Goal: Information Seeking & Learning: Learn about a topic

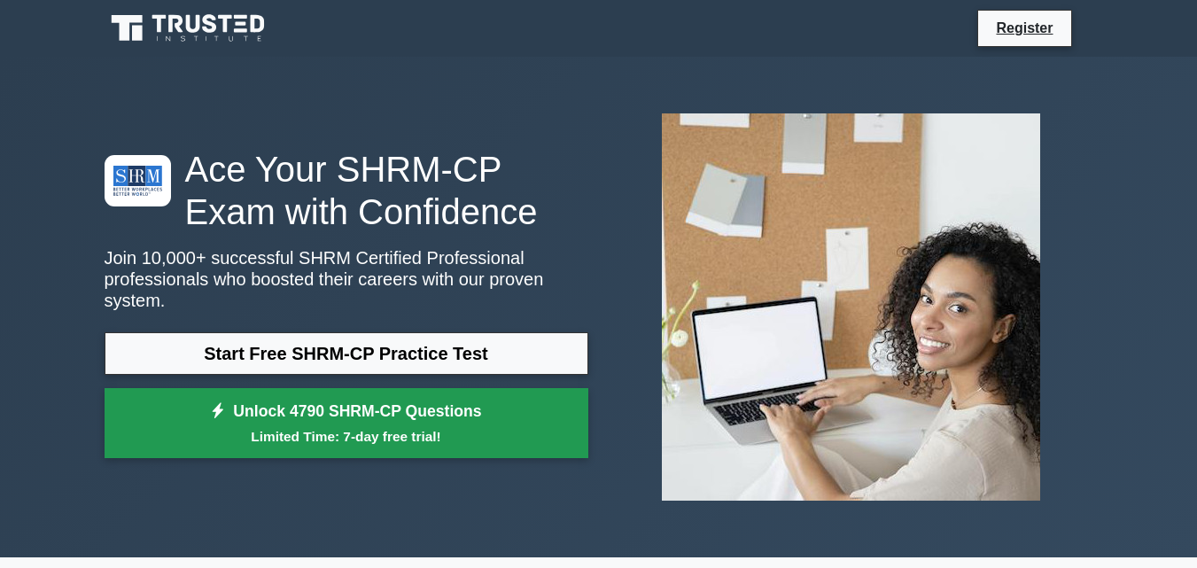
click at [385, 407] on link "Unlock 4790 SHRM-CP Questions Limited Time: 7-day free trial!" at bounding box center [347, 423] width 484 height 71
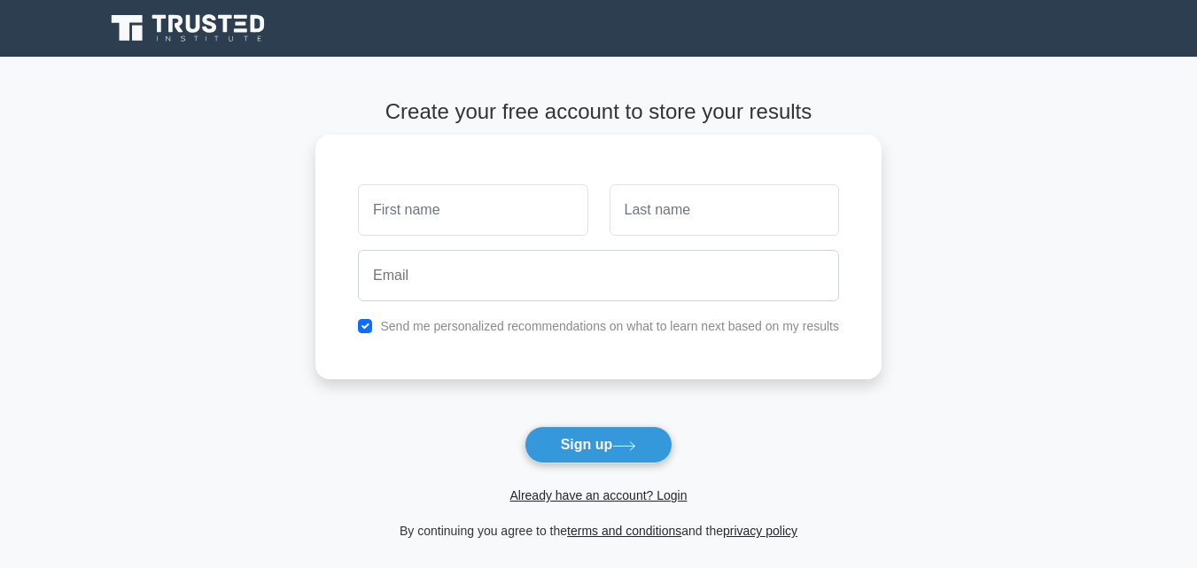
click at [474, 212] on input "text" at bounding box center [472, 209] width 229 height 51
type input "warehouse"
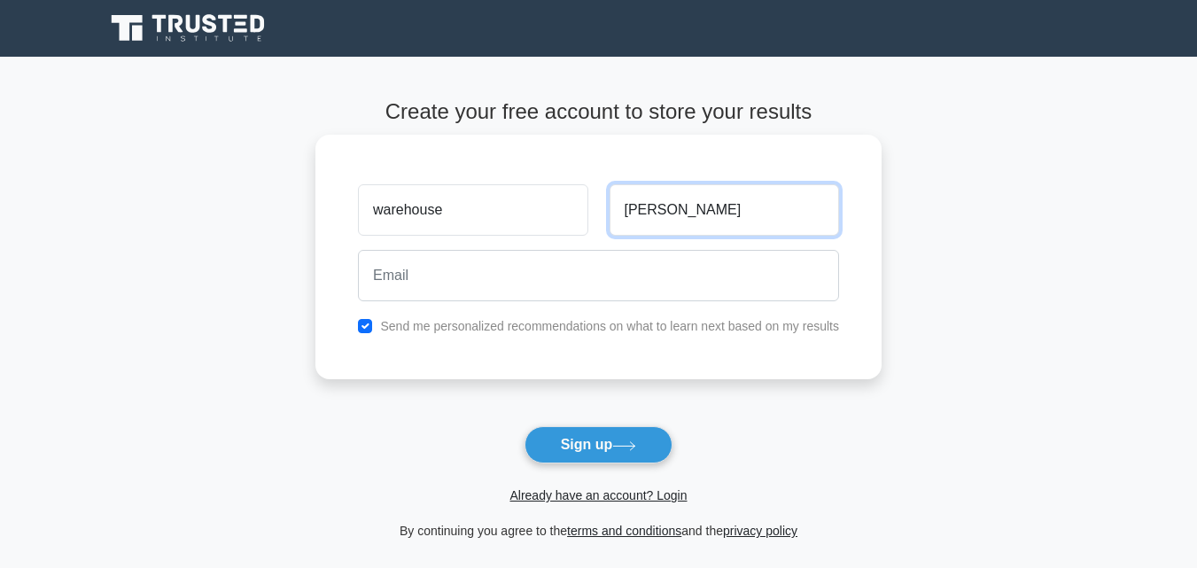
type input "Alain"
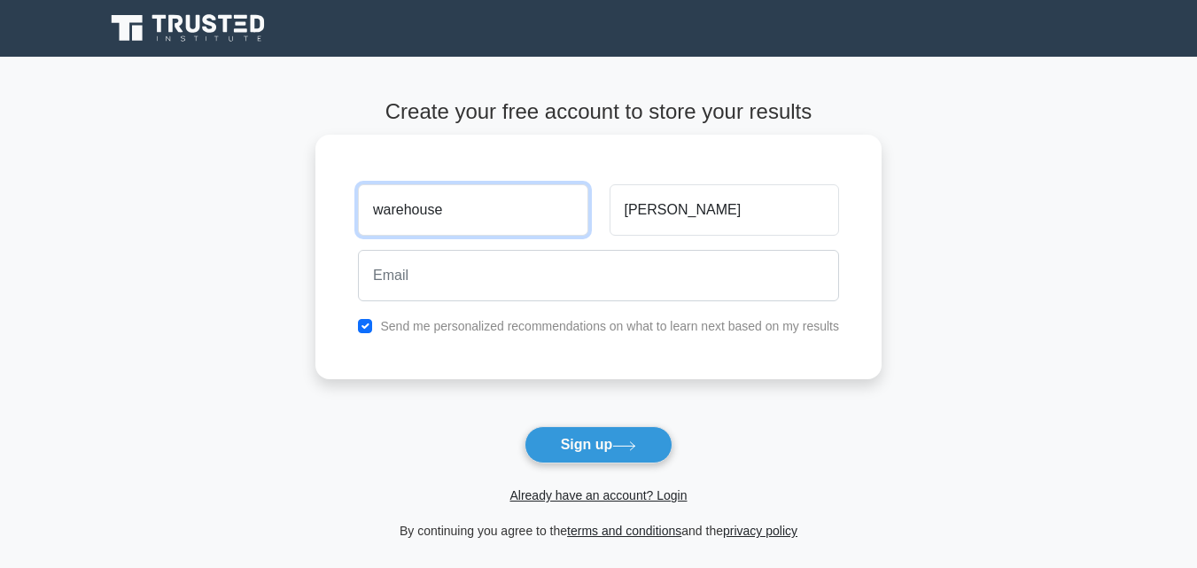
click at [382, 209] on input "warehouse" at bounding box center [472, 209] width 229 height 51
type input "Warehouse"
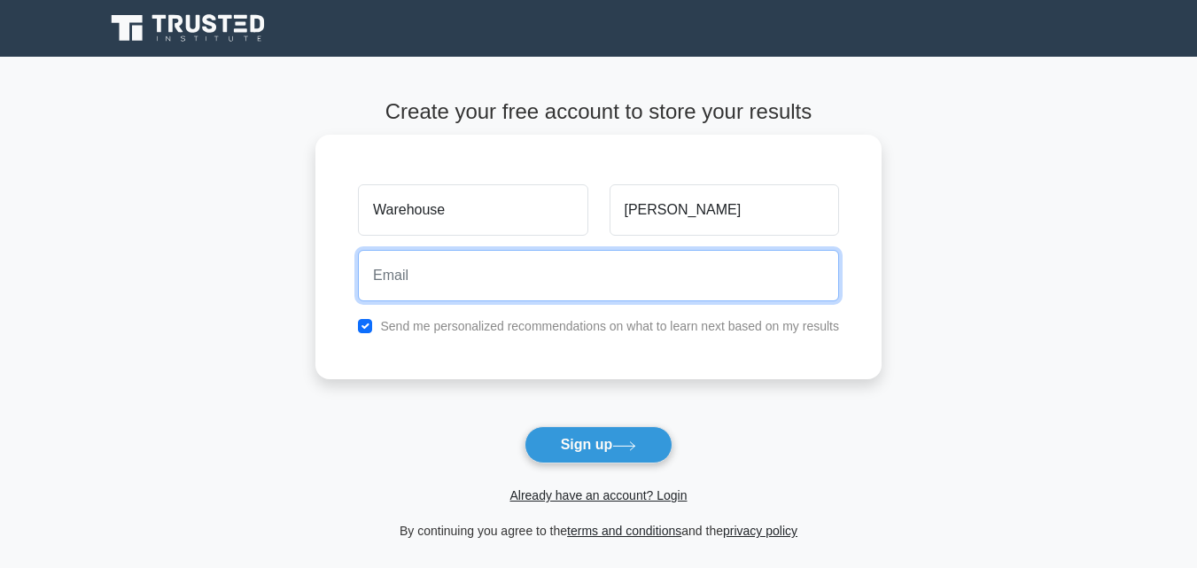
click at [403, 276] on input "email" at bounding box center [598, 275] width 481 height 51
type input "warehousealain@gmail.com"
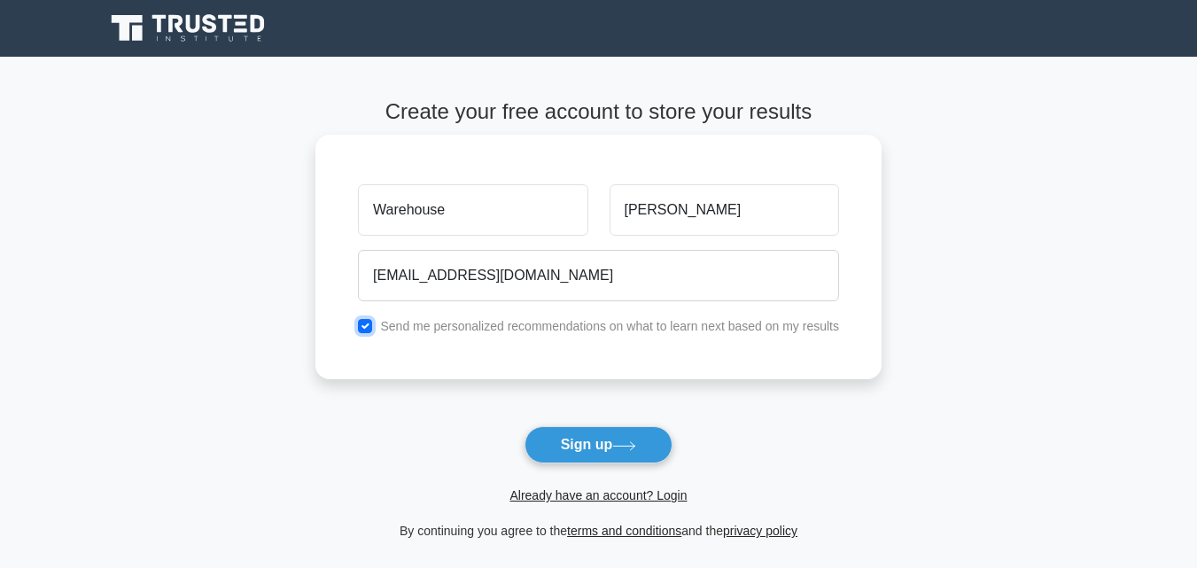
click at [371, 328] on input "checkbox" at bounding box center [365, 326] width 14 height 14
checkbox input "false"
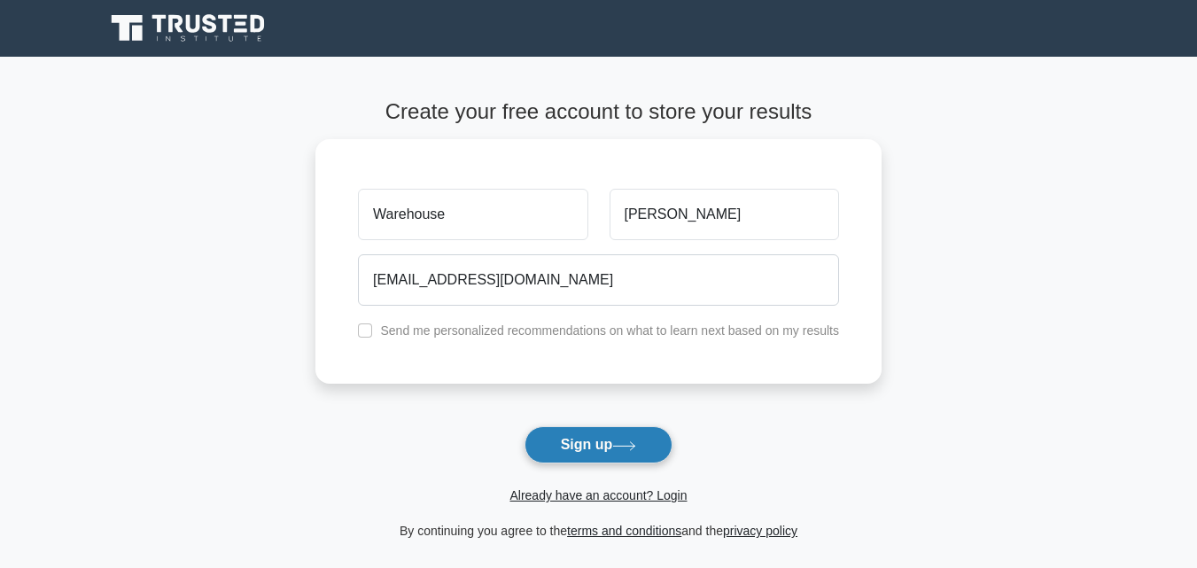
click at [629, 440] on button "Sign up" at bounding box center [598, 444] width 149 height 37
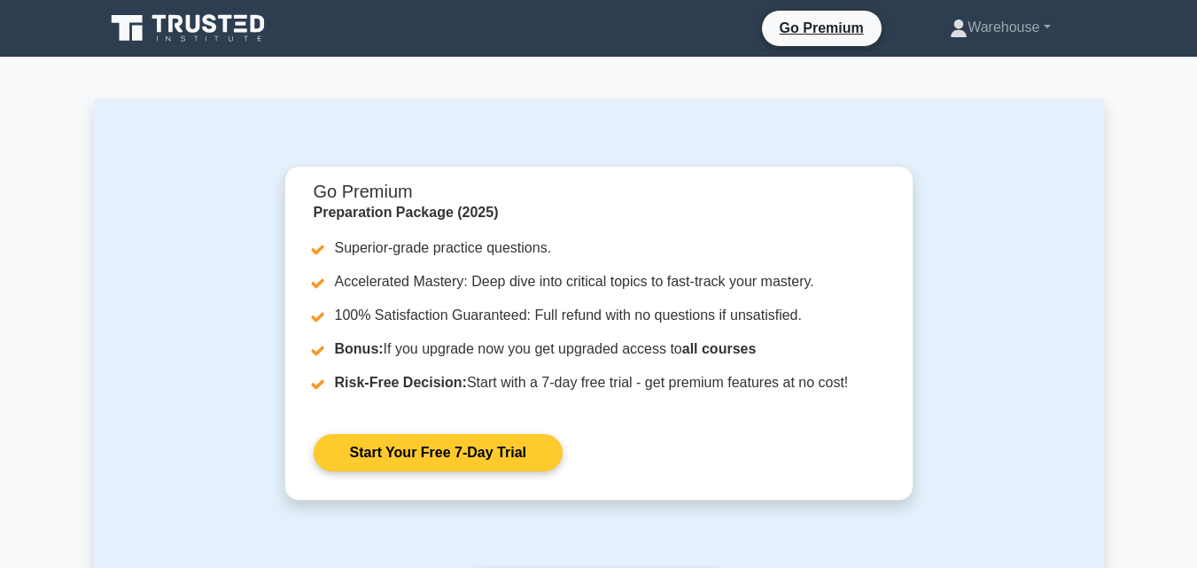
click at [413, 448] on link "Start Your Free 7-Day Trial" at bounding box center [438, 452] width 249 height 37
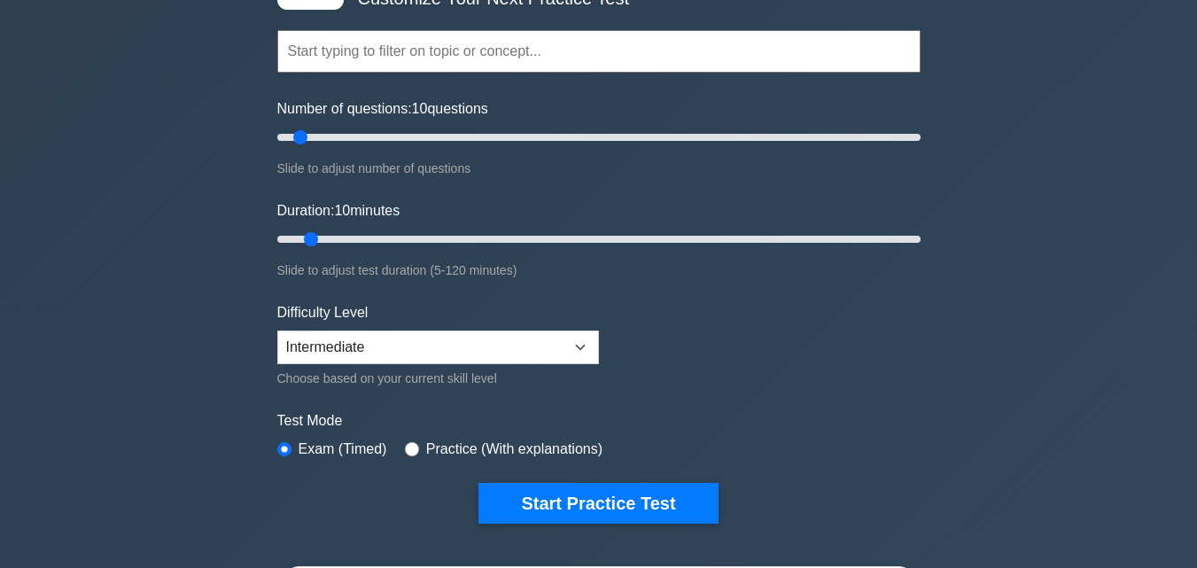
scroll to position [120, 0]
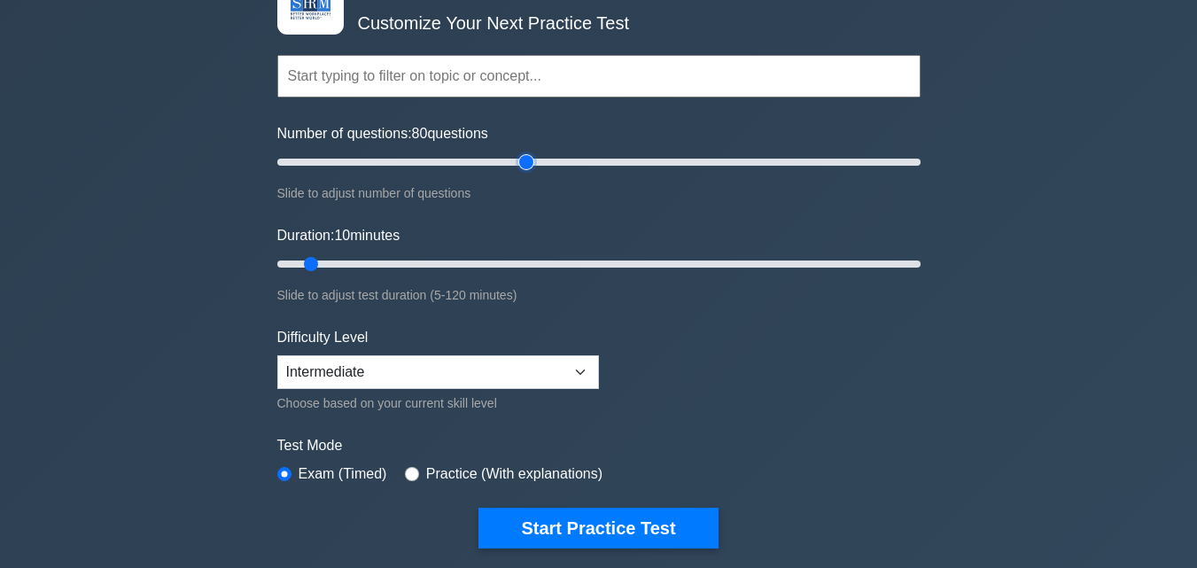
click at [531, 160] on input "Number of questions: 80 questions" at bounding box center [598, 161] width 643 height 21
click at [569, 158] on input "Number of questions: 95 questions" at bounding box center [598, 161] width 643 height 21
drag, startPoint x: 574, startPoint y: 158, endPoint x: 588, endPoint y: 159, distance: 14.2
type input "100"
click at [588, 159] on input "Number of questions: 100 questions" at bounding box center [598, 161] width 643 height 21
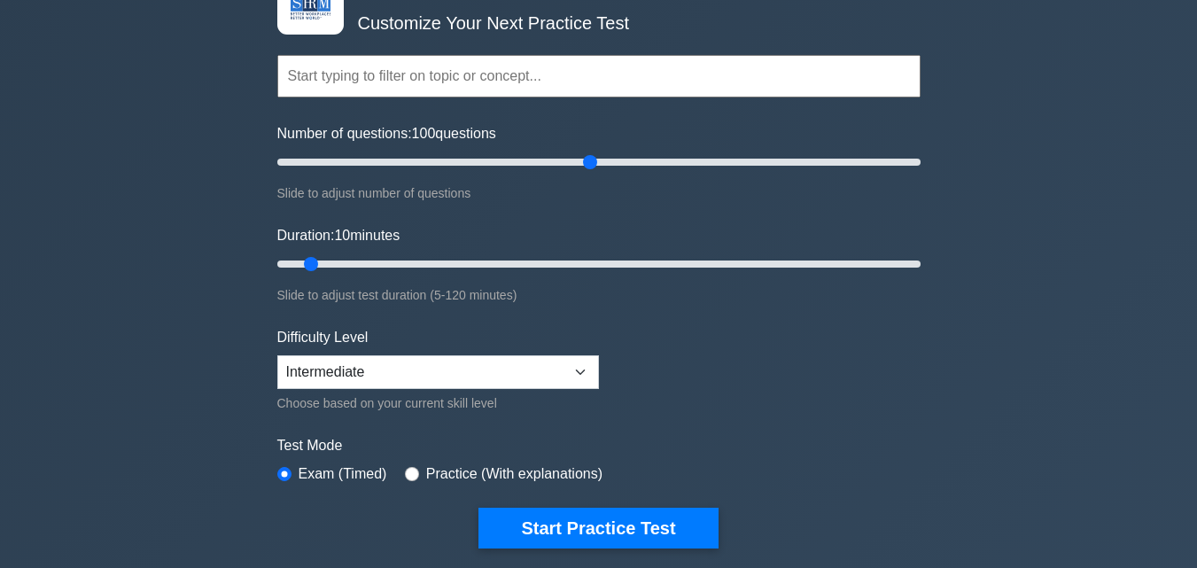
click at [455, 81] on input "text" at bounding box center [598, 76] width 643 height 43
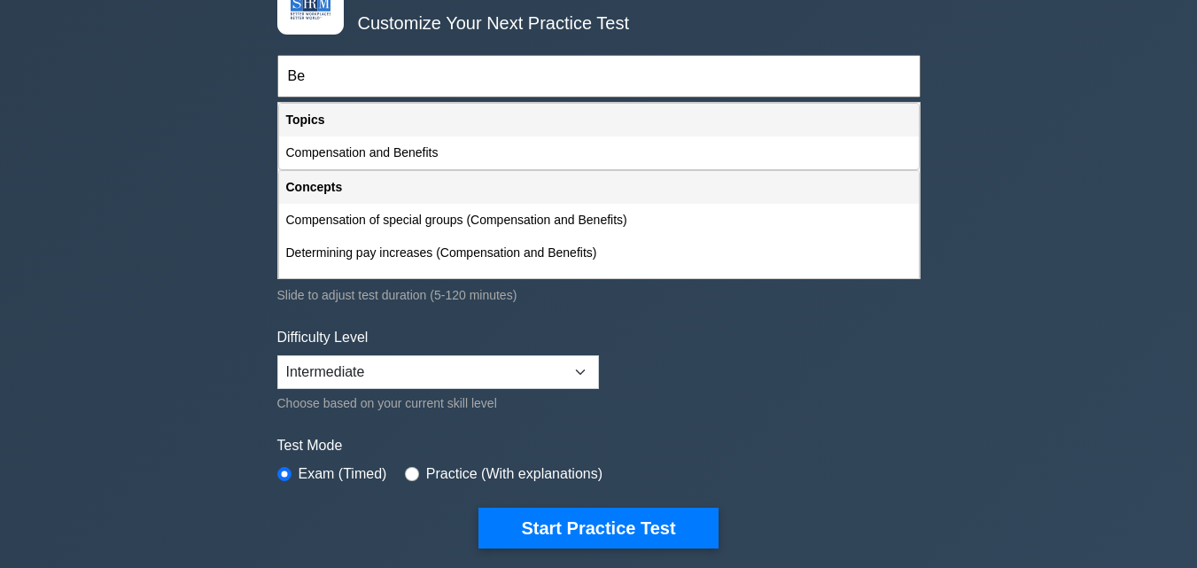
type input "B"
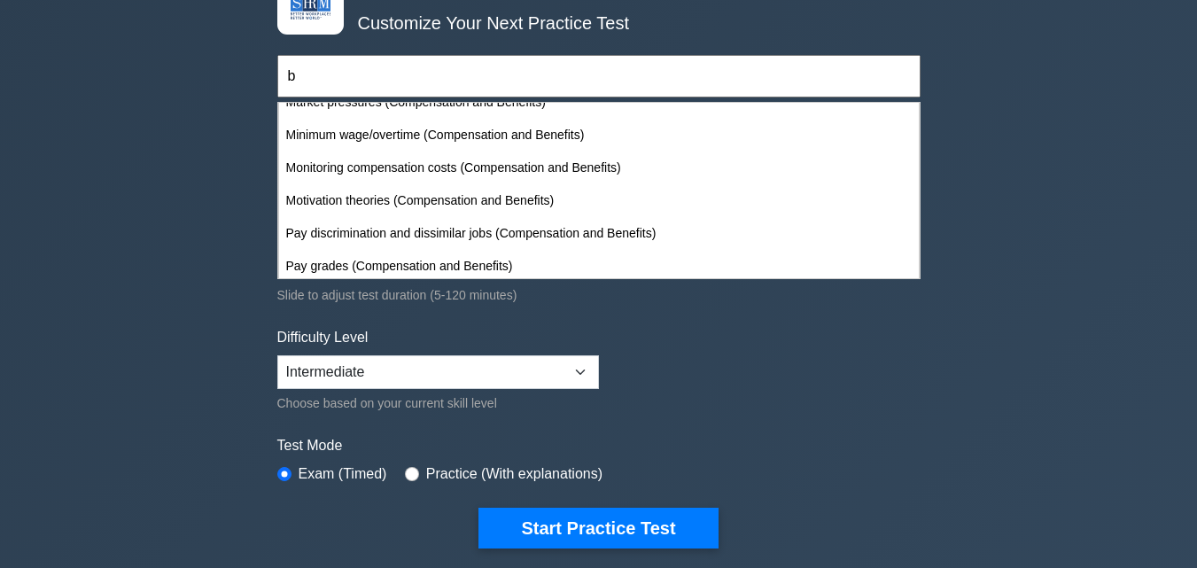
scroll to position [770, 0]
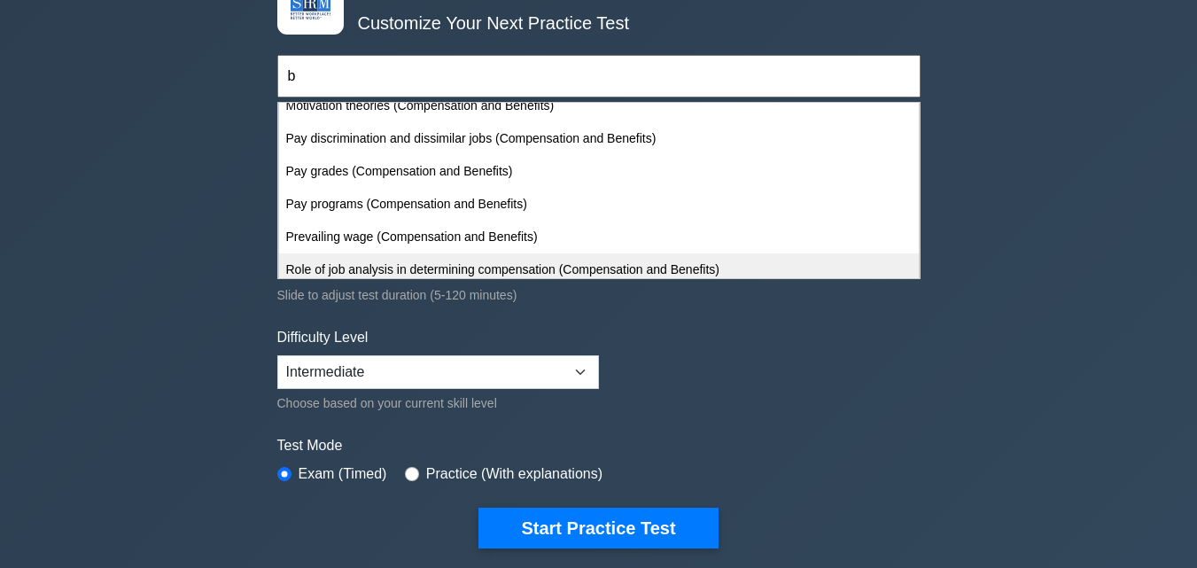
click at [424, 271] on div "Role of job analysis in determining compensation (Compensation and Benefits)" at bounding box center [598, 269] width 639 height 33
type input "Role of job analysis in determining compensation (Compensation and Benefits)"
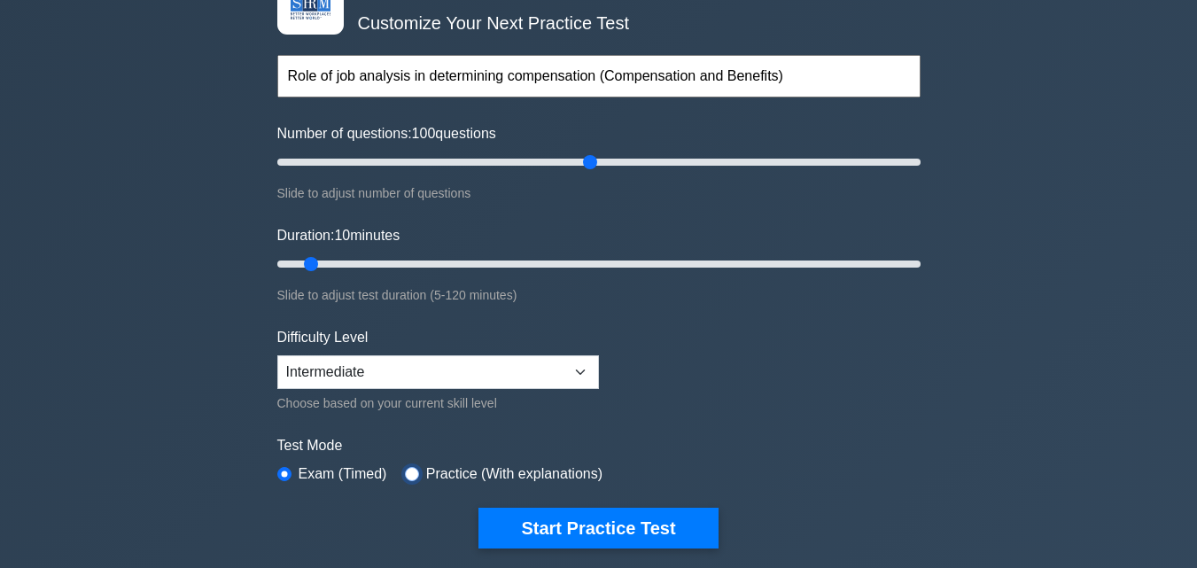
click at [407, 475] on input "radio" at bounding box center [412, 474] width 14 height 14
radio input "true"
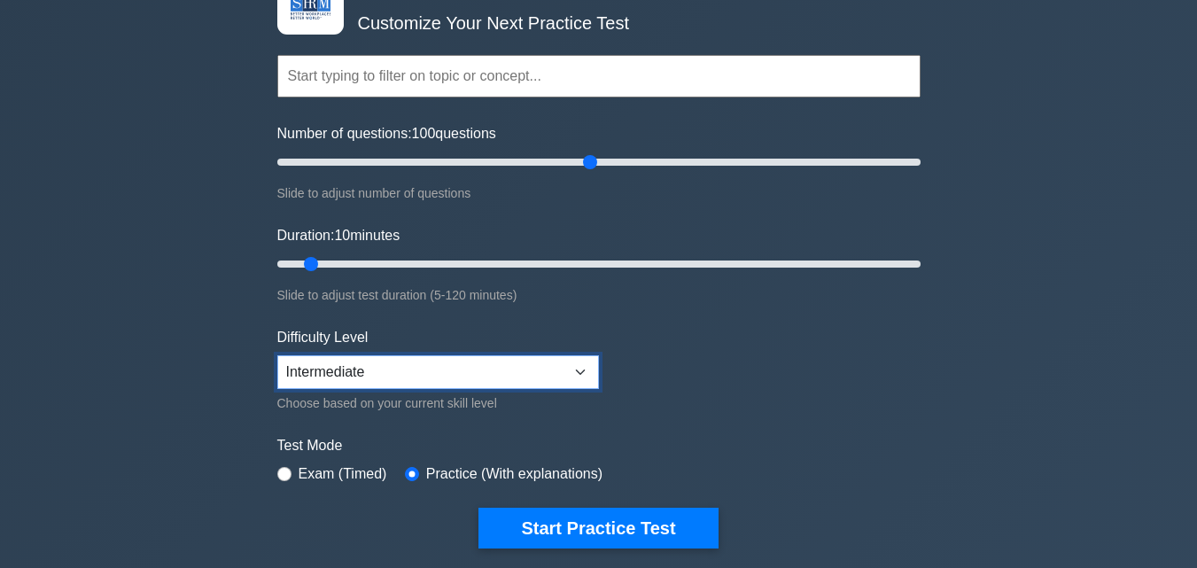
click at [579, 368] on select "Beginner Intermediate Expert" at bounding box center [437, 372] width 321 height 34
click at [277, 355] on select "Beginner Intermediate Expert" at bounding box center [437, 372] width 321 height 34
drag, startPoint x: 308, startPoint y: 259, endPoint x: 576, endPoint y: 282, distance: 268.4
type input "60"
click at [576, 275] on input "Duration: 60 minutes" at bounding box center [598, 263] width 643 height 21
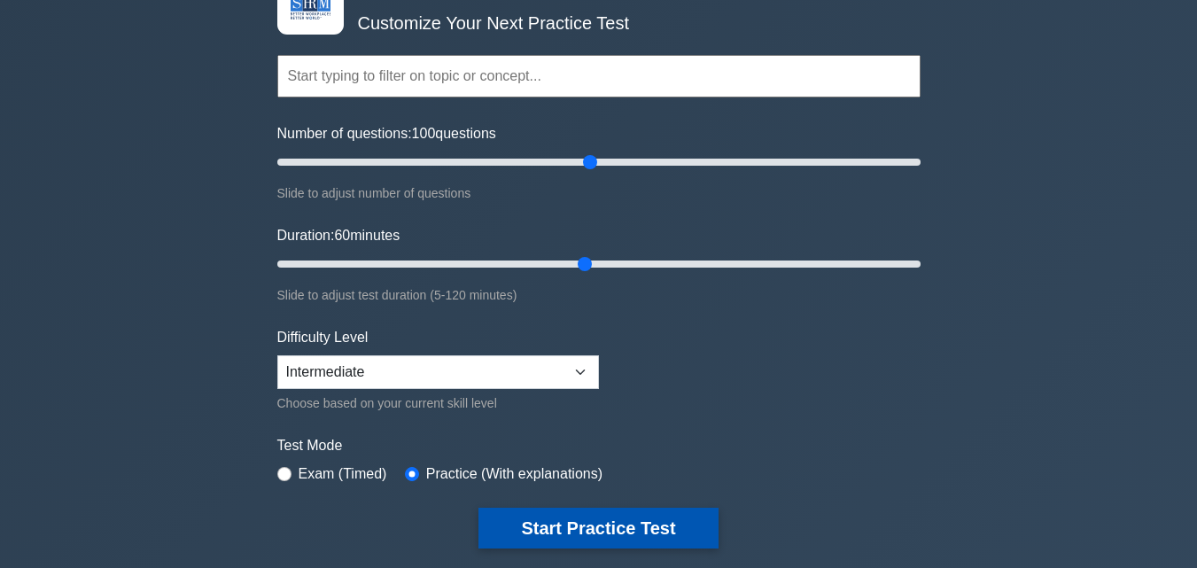
click at [569, 529] on button "Start Practice Test" at bounding box center [597, 527] width 239 height 41
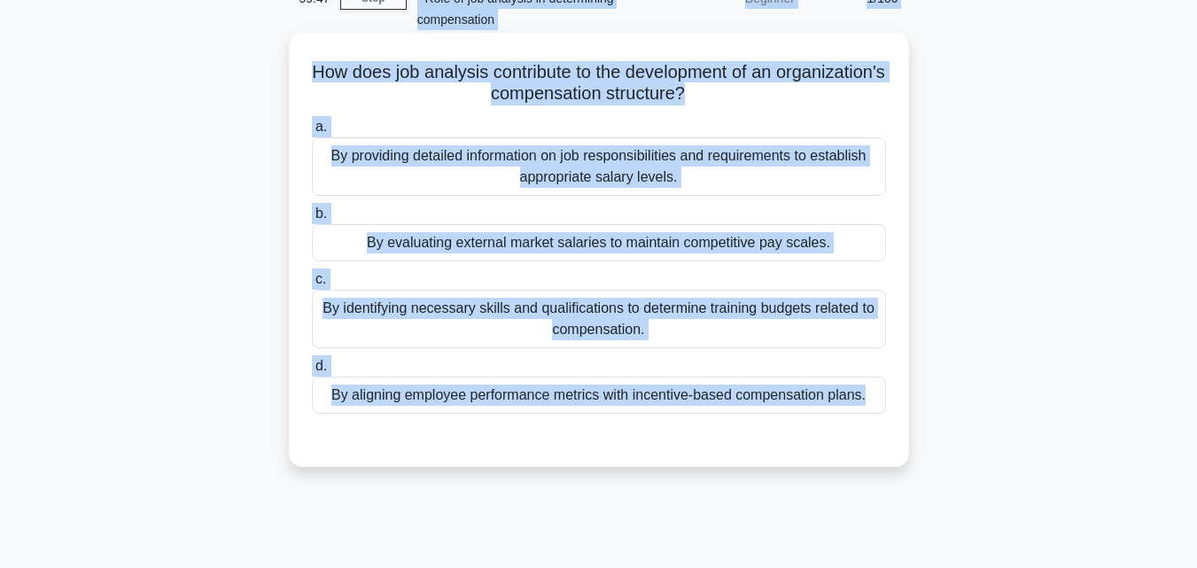
scroll to position [167, 0]
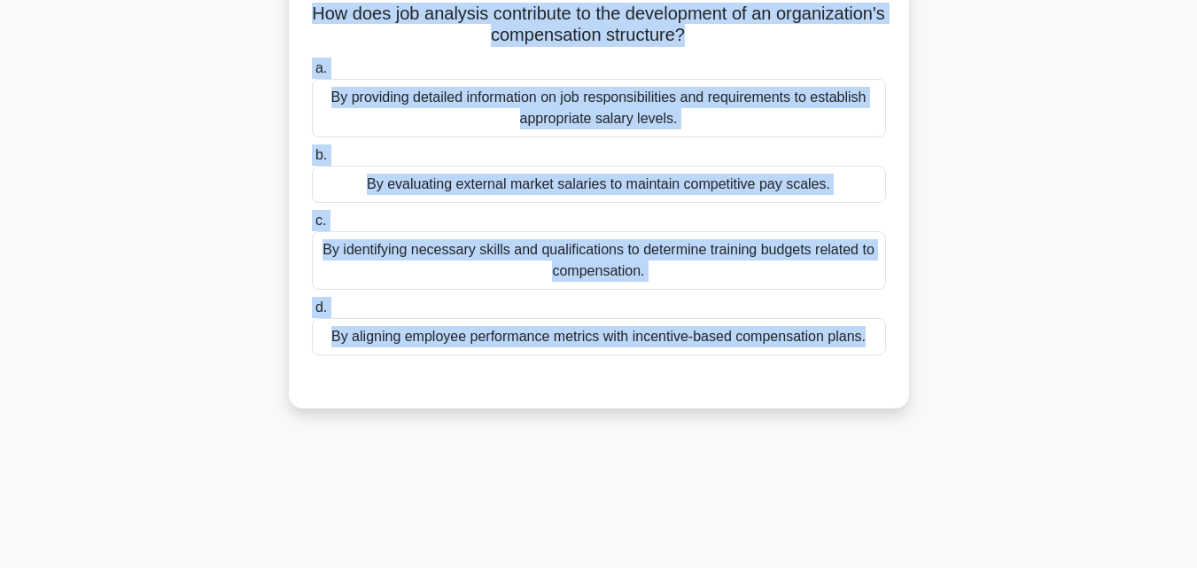
drag, startPoint x: 417, startPoint y: 87, endPoint x: 883, endPoint y: 341, distance: 530.7
click at [883, 341] on div "59:46 Stop SHRM-CP - Compensation and Benefits - Role of job analysis in determ…" at bounding box center [599, 339] width 1010 height 886
copy div "SHRM-CP - Compensation and Benefits - Role of job analysis in determining compe…"
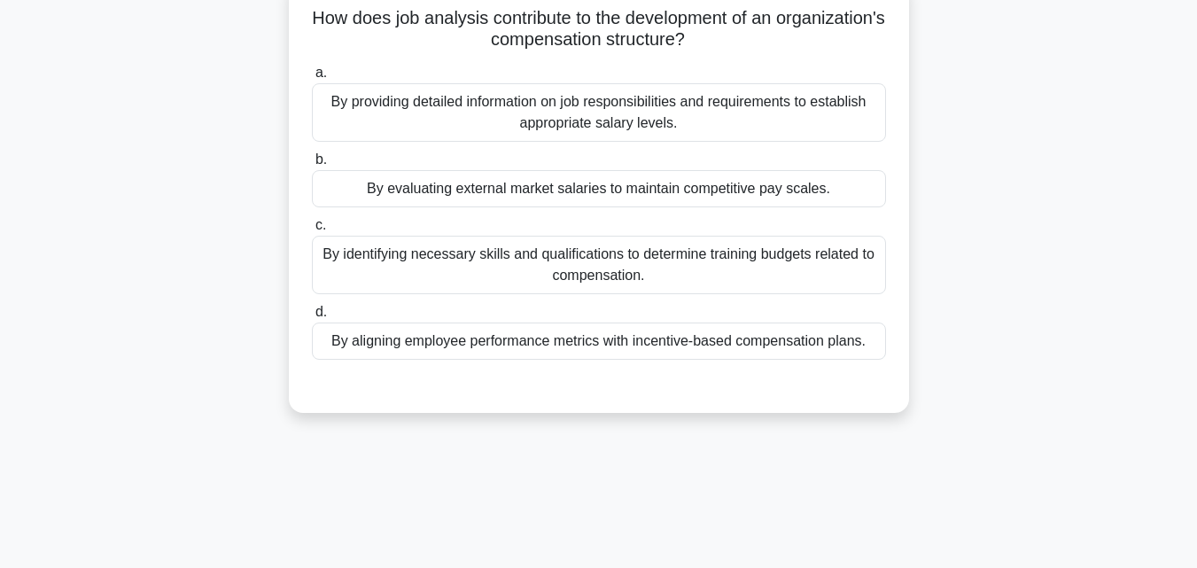
click at [1163, 366] on main "59:19 Stop SHRM-CP - Compensation and Benefits - Role of job analysis in determ…" at bounding box center [598, 339] width 1197 height 900
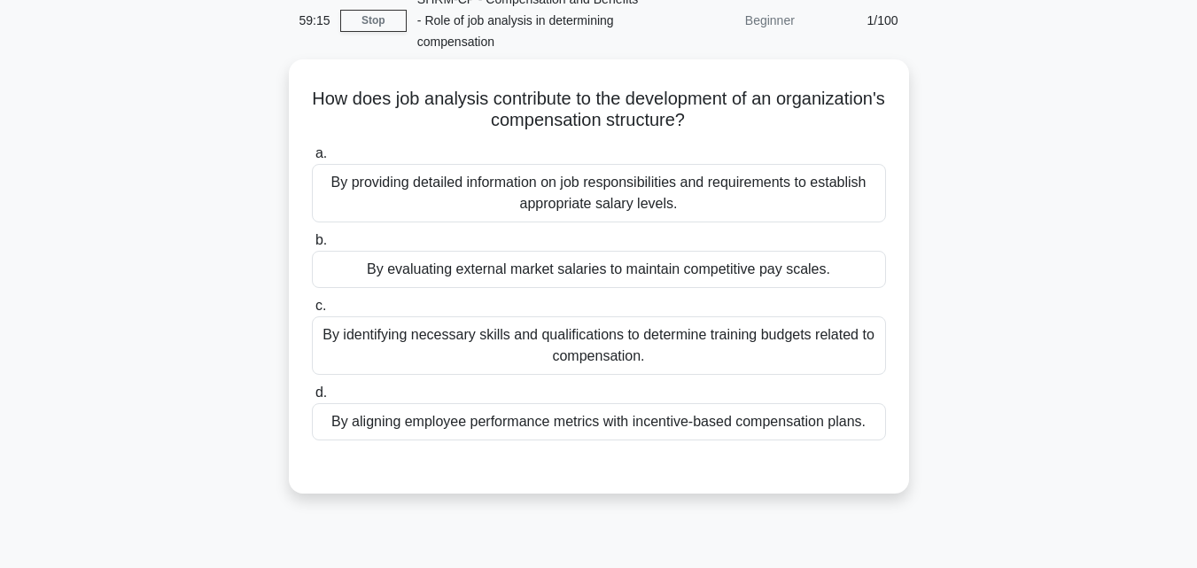
scroll to position [89, 0]
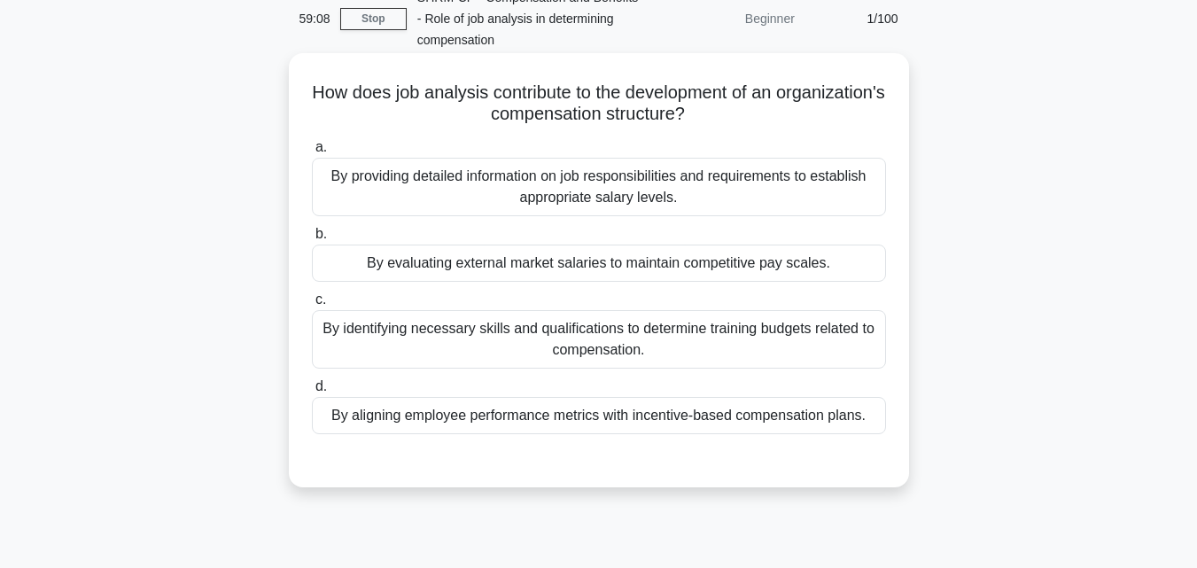
click at [336, 337] on div "By identifying necessary skills and qualifications to determine training budget…" at bounding box center [599, 339] width 574 height 58
click at [312, 306] on input "c. By identifying necessary skills and qualifications to determine training bud…" at bounding box center [312, 300] width 0 height 12
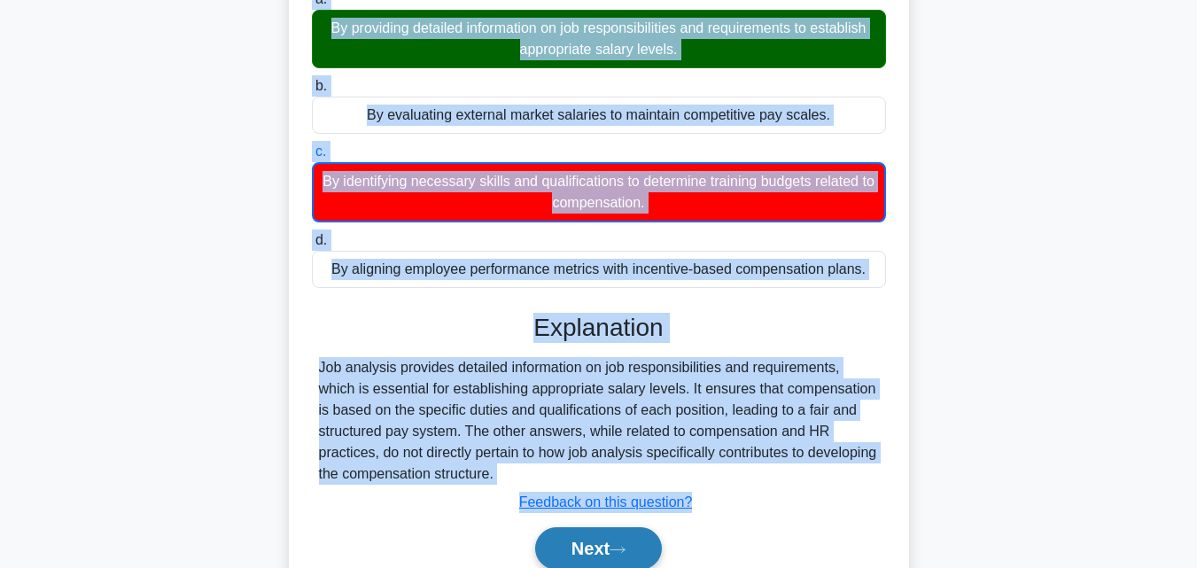
scroll to position [317, 0]
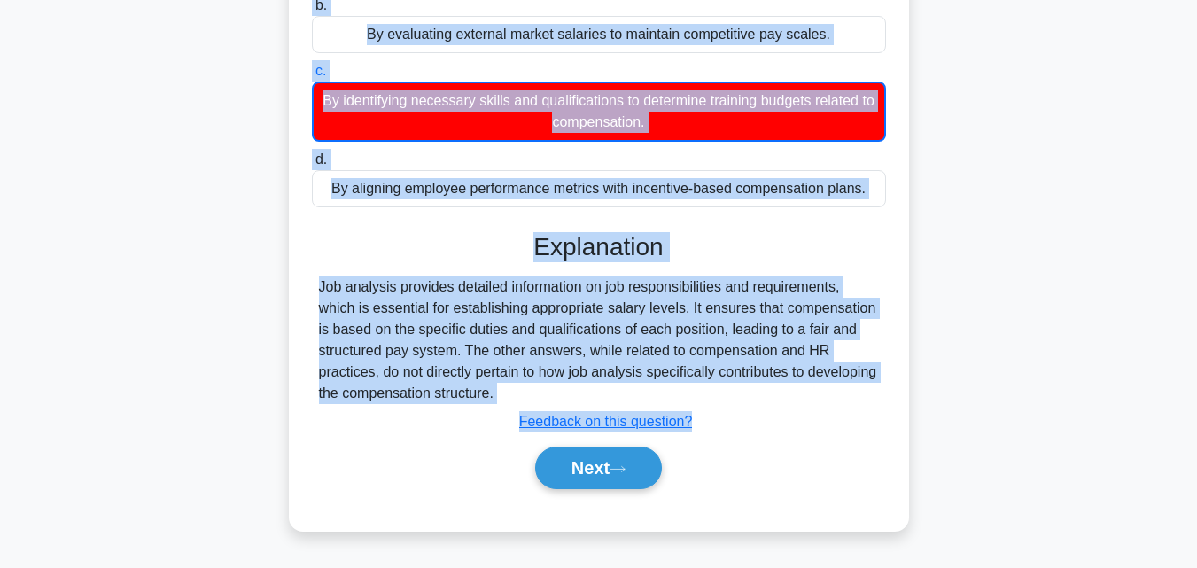
drag, startPoint x: 363, startPoint y: 84, endPoint x: 586, endPoint y: 392, distance: 380.5
click at [586, 392] on div "How does job analysis contribute to the development of an organization's compen…" at bounding box center [599, 178] width 606 height 692
copy div "How does job analysis contribute to the development of an organization's compen…"
click at [608, 476] on button "Next" at bounding box center [598, 467] width 127 height 43
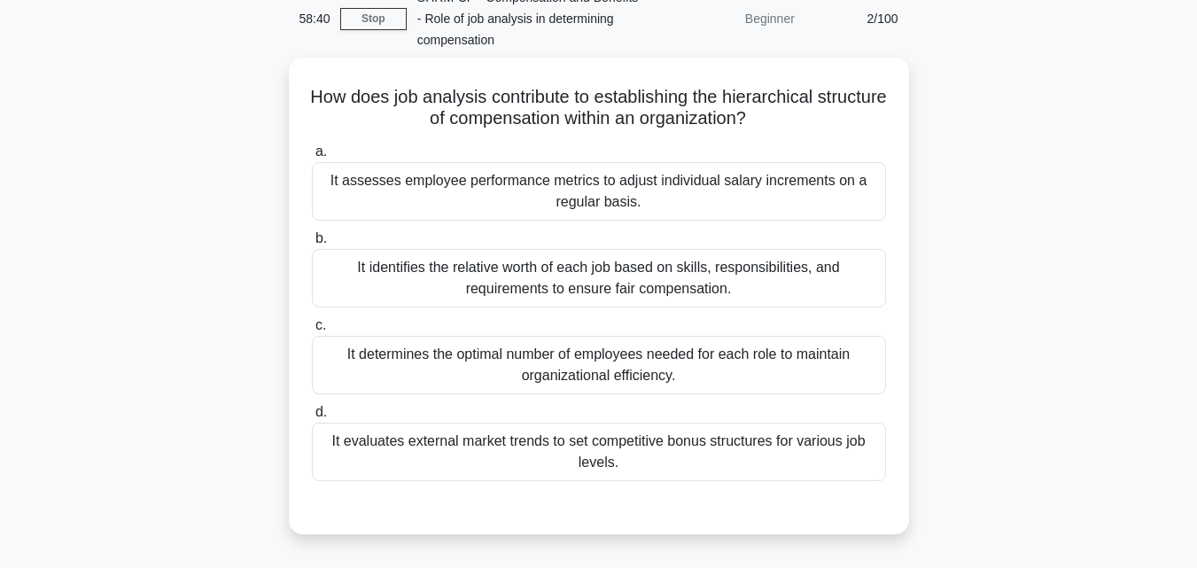
scroll to position [87, 0]
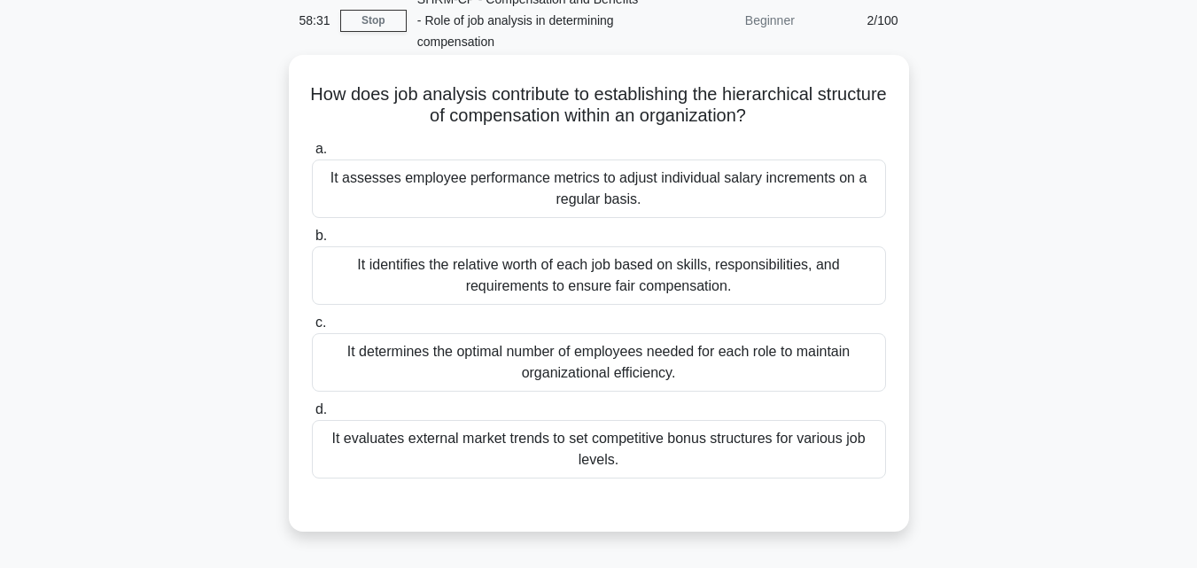
drag, startPoint x: 343, startPoint y: 91, endPoint x: 672, endPoint y: 456, distance: 491.6
click at [672, 456] on div "How does job analysis contribute to establishing the hierarchical structure of …" at bounding box center [599, 293] width 606 height 462
copy div "How does job analysis contribute to establishing the hierarchical structure of …"
click at [647, 508] on div "a. It assesses employee performance metrics to adjust individual salary increme…" at bounding box center [598, 323] width 577 height 376
click at [558, 182] on div "It assesses employee performance metrics to adjust individual salary increments…" at bounding box center [599, 188] width 574 height 58
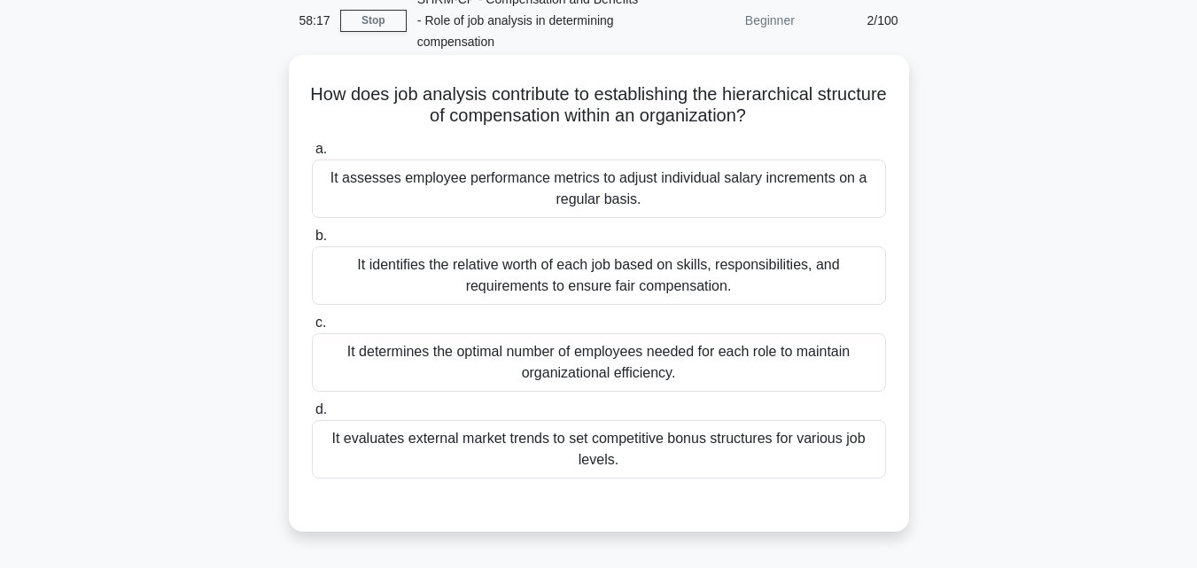
click at [312, 155] on input "a. It assesses employee performance metrics to adjust individual salary increme…" at bounding box center [312, 149] width 0 height 12
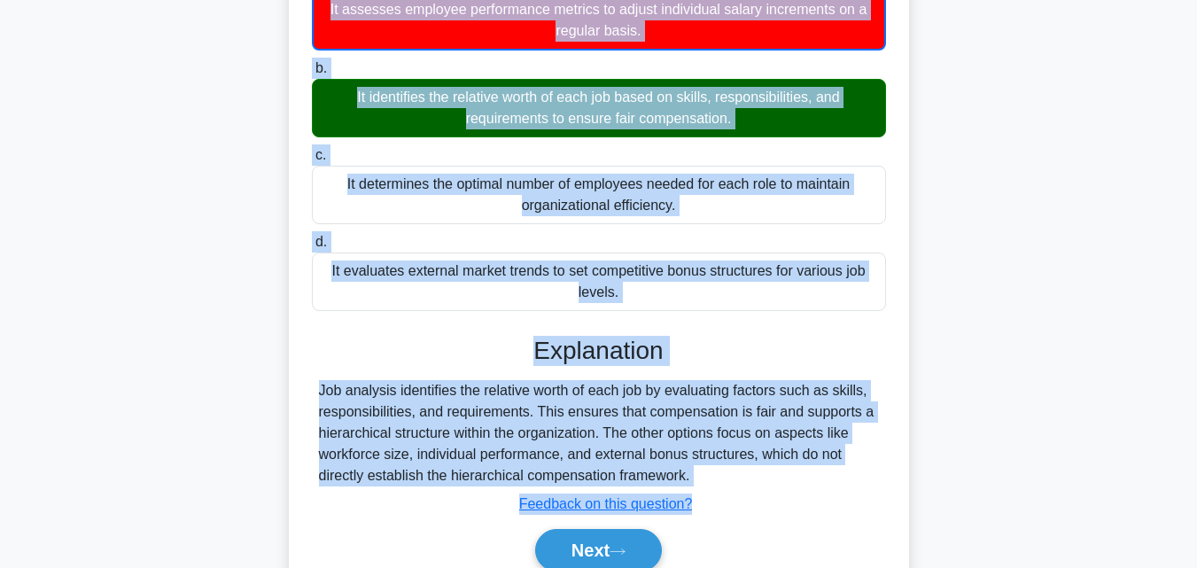
scroll to position [331, 0]
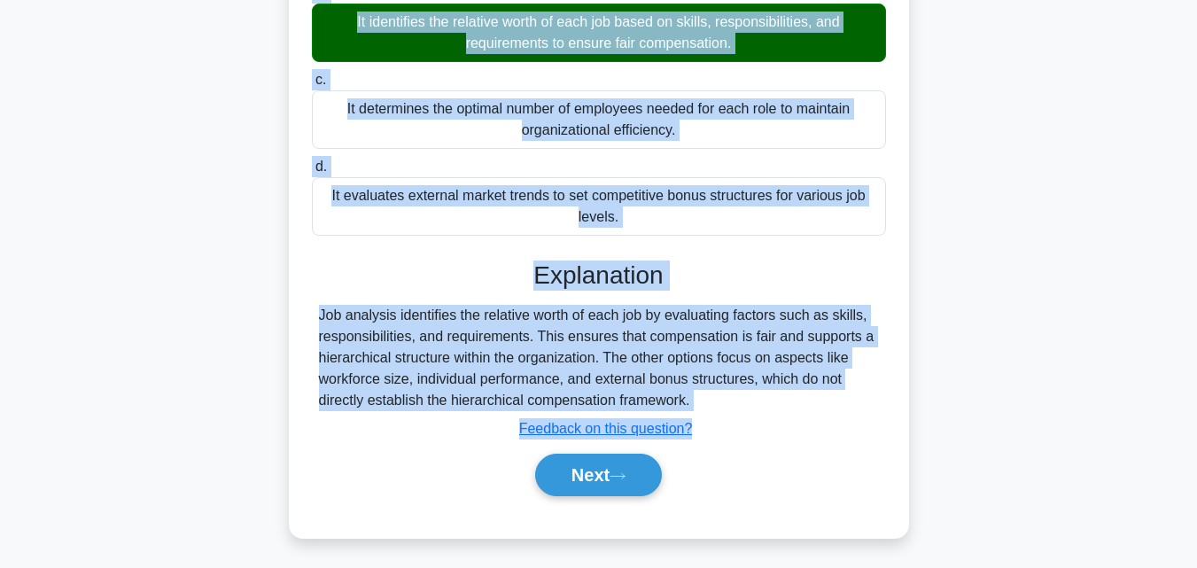
drag, startPoint x: 340, startPoint y: 89, endPoint x: 705, endPoint y: 402, distance: 481.1
click at [705, 402] on div "How does job analysis contribute to establishing the hierarchical structure of …" at bounding box center [599, 174] width 606 height 713
copy div "How does job analysis contribute to establishing the hierarchical structure of …"
click at [618, 458] on button "Next" at bounding box center [598, 474] width 127 height 43
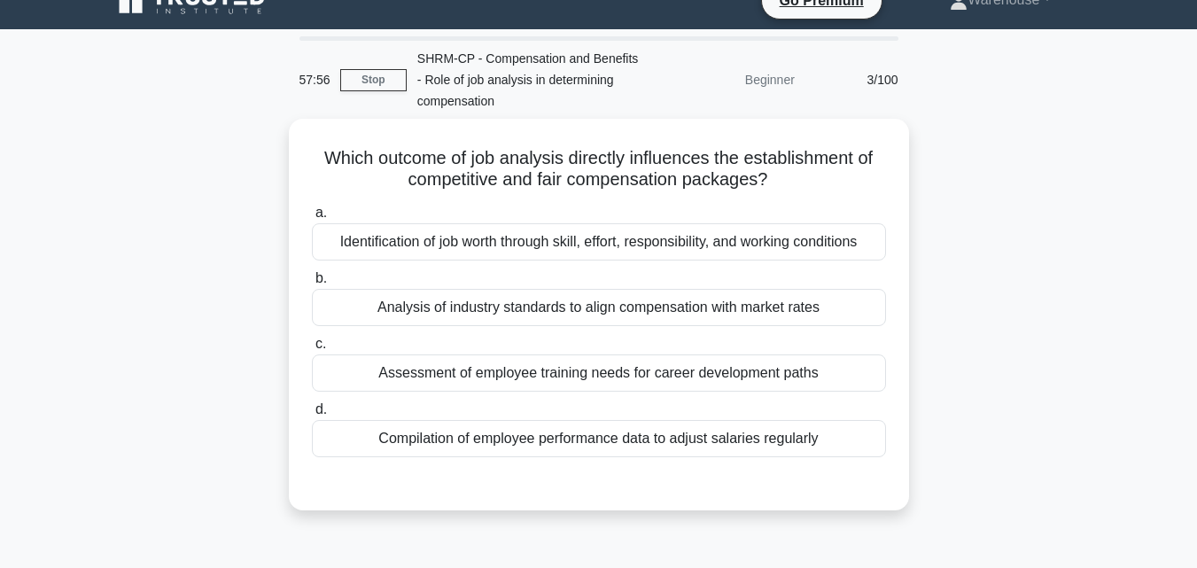
scroll to position [23, 0]
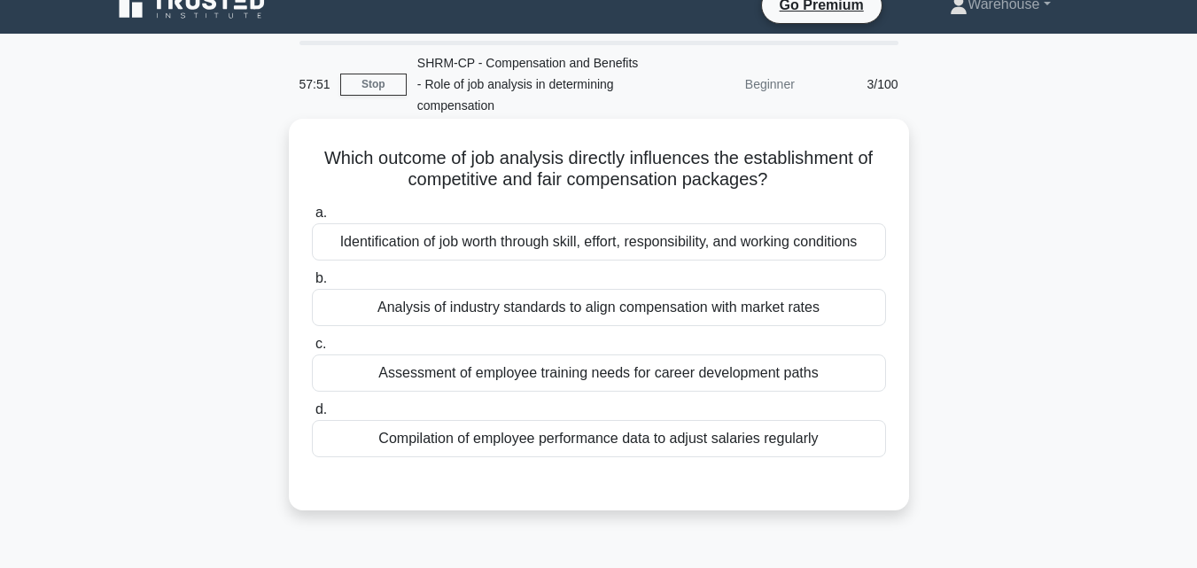
drag, startPoint x: 317, startPoint y: 155, endPoint x: 826, endPoint y: 444, distance: 585.4
click at [826, 444] on div "Which outcome of job analysis directly influences the establishment of competit…" at bounding box center [599, 314] width 606 height 377
copy div "Which outcome of job analysis directly influences the establishment of competit…"
click at [573, 233] on div "Identification of job worth through skill, effort, responsibility, and working …" at bounding box center [599, 241] width 574 height 37
click at [312, 219] on input "a. Identification of job worth through skill, effort, responsibility, and worki…" at bounding box center [312, 213] width 0 height 12
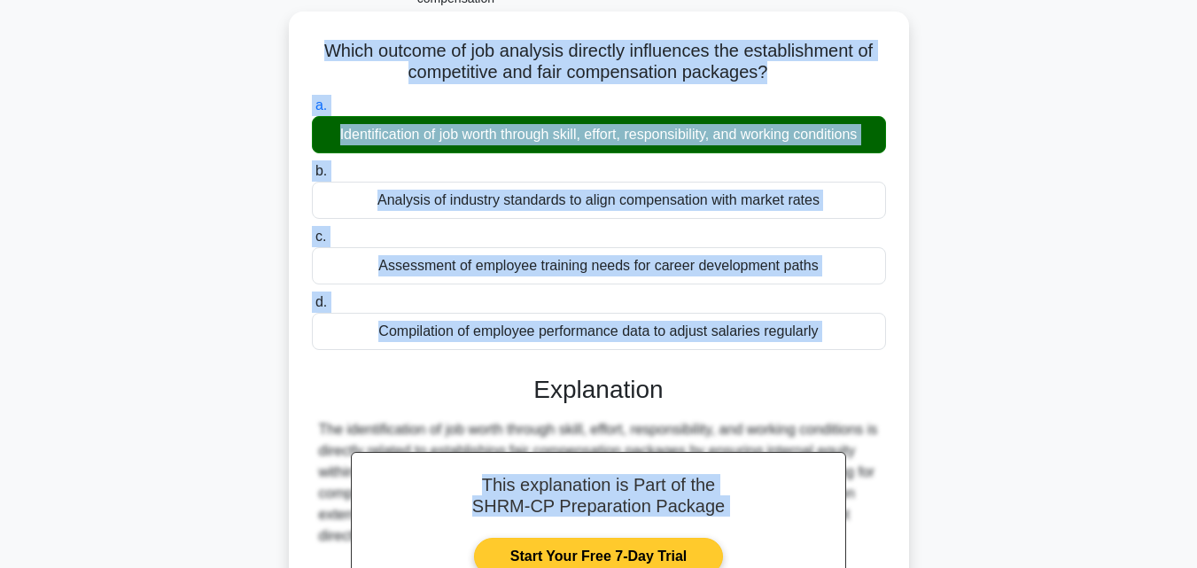
scroll to position [259, 0]
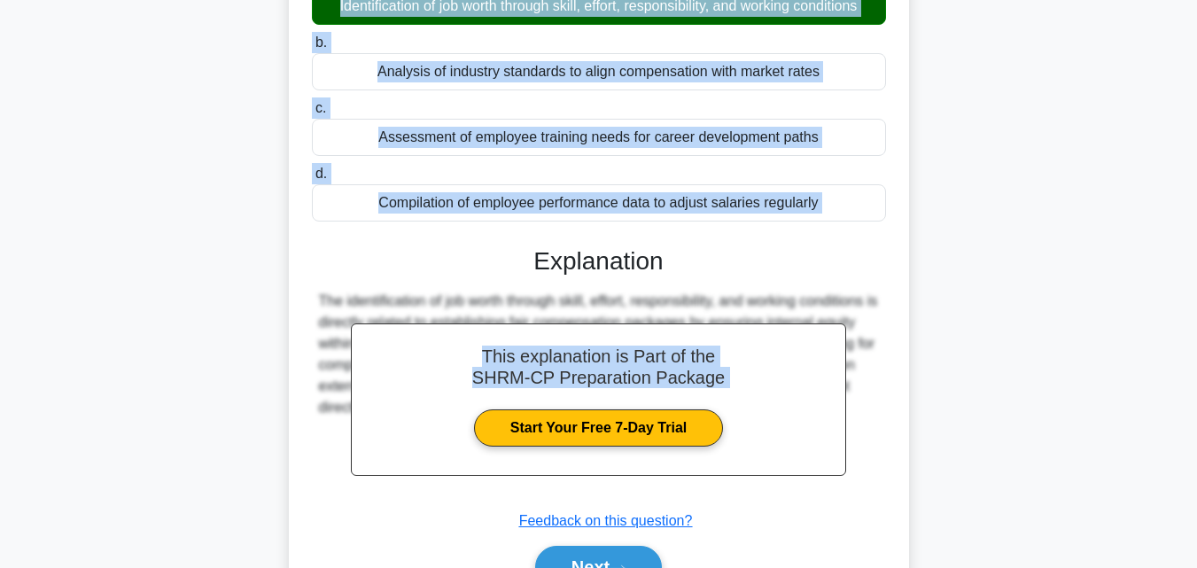
drag, startPoint x: 320, startPoint y: 155, endPoint x: 827, endPoint y: 211, distance: 510.5
click at [827, 211] on div "Which outcome of job analysis directly influences the establishment of competit…" at bounding box center [599, 256] width 606 height 732
copy div "Which outcome of job analysis directly influences the establishment of competit…"
click at [613, 551] on button "Next" at bounding box center [598, 567] width 127 height 43
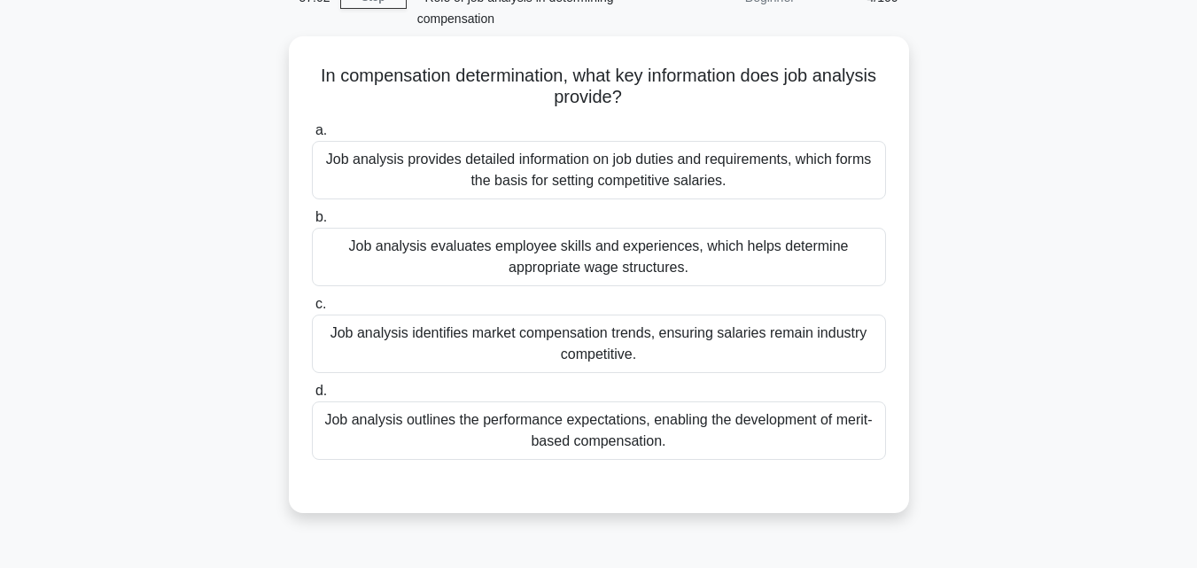
scroll to position [89, 0]
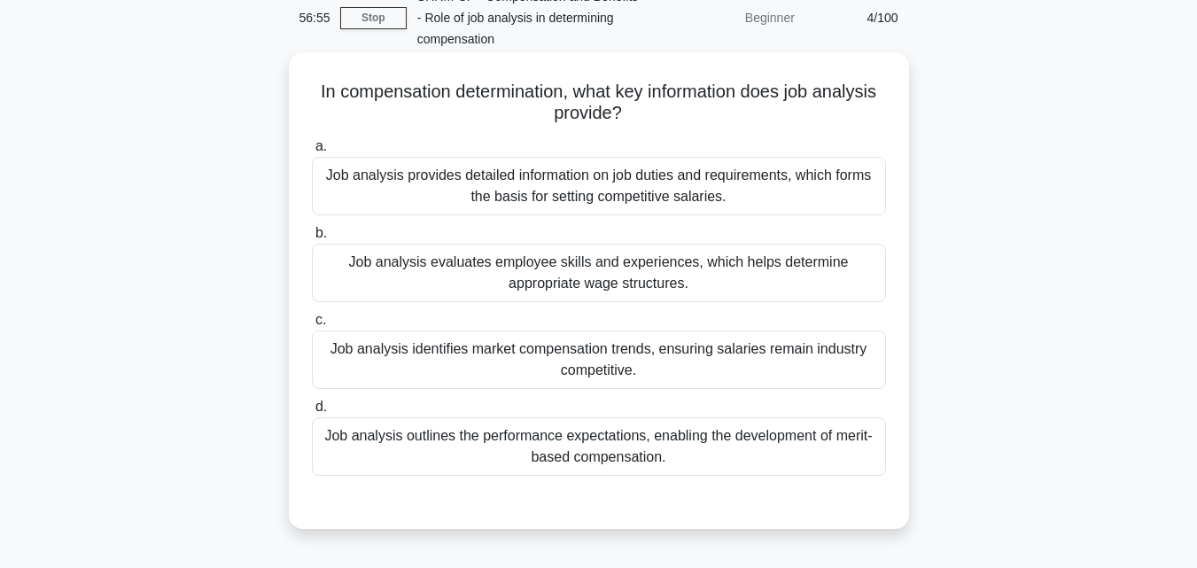
drag, startPoint x: 313, startPoint y: 89, endPoint x: 877, endPoint y: 470, distance: 681.2
click at [877, 470] on div "In compensation determination, what key information does job analysis provide? …" at bounding box center [599, 290] width 606 height 462
copy div "In compensation determination, what key information does job analysis provide? …"
click at [384, 167] on div "Job analysis provides detailed information on job duties and requirements, whic…" at bounding box center [599, 186] width 574 height 58
click at [312, 152] on input "a. Job analysis provides detailed information on job duties and requirements, w…" at bounding box center [312, 147] width 0 height 12
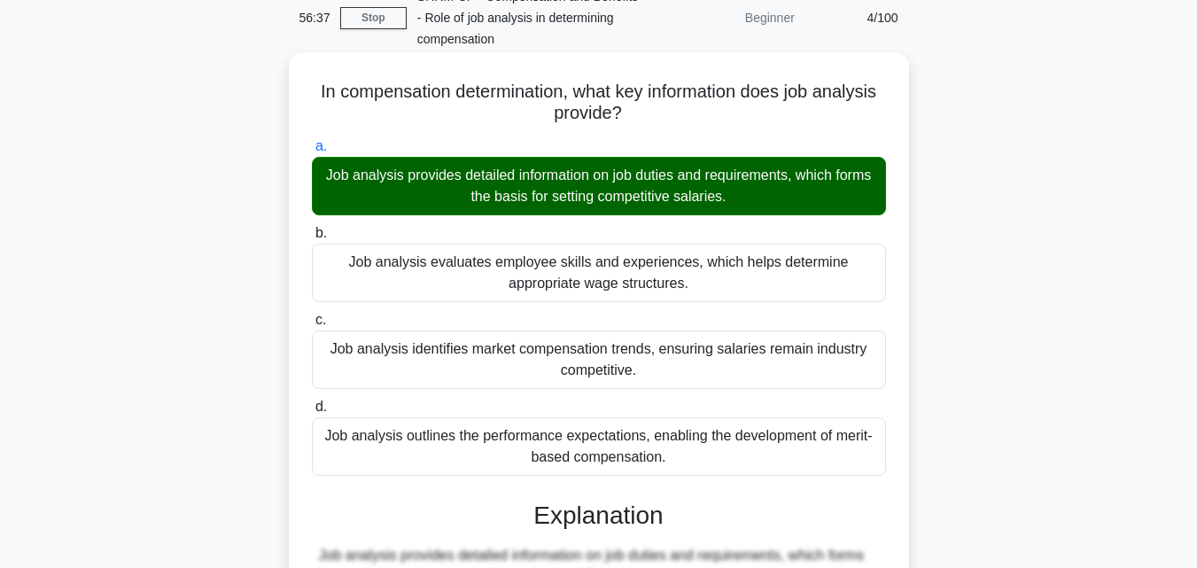
drag, startPoint x: 312, startPoint y: 86, endPoint x: 817, endPoint y: 464, distance: 630.8
click at [817, 464] on div "In compensation determination, what key information does job analysis provide? …" at bounding box center [599, 467] width 606 height 817
copy div "In compensation determination, what key information does job analysis provide? …"
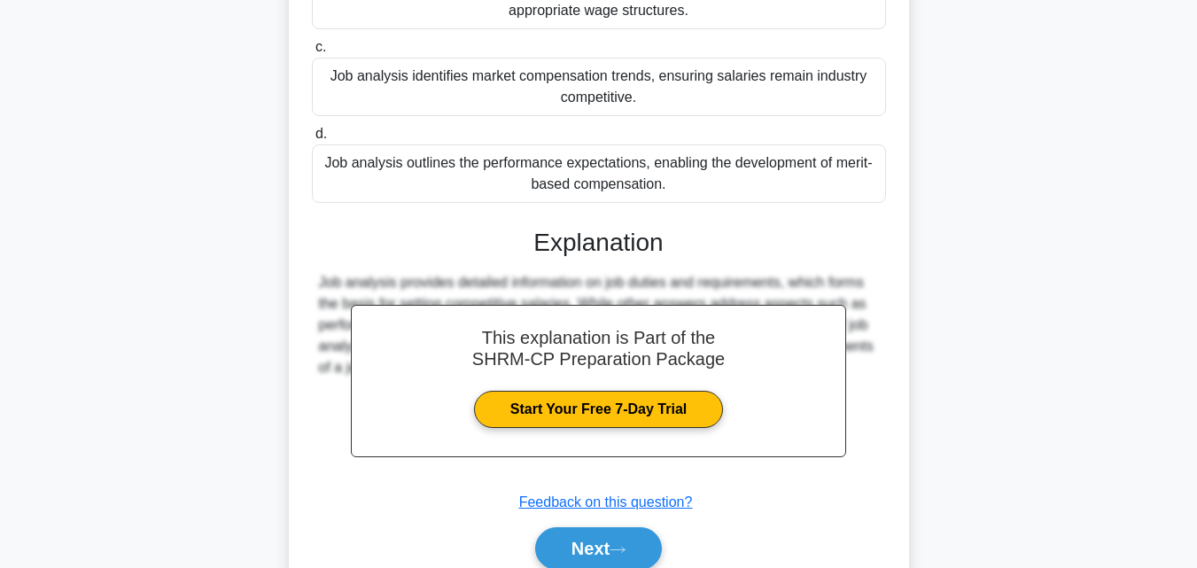
scroll to position [395, 0]
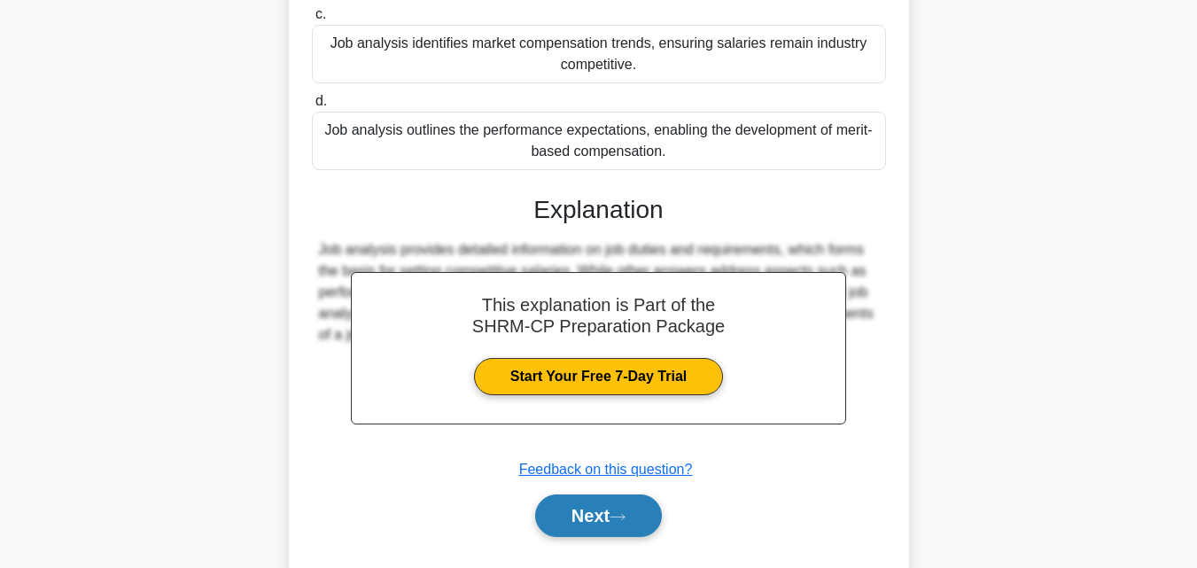
click at [595, 507] on button "Next" at bounding box center [598, 515] width 127 height 43
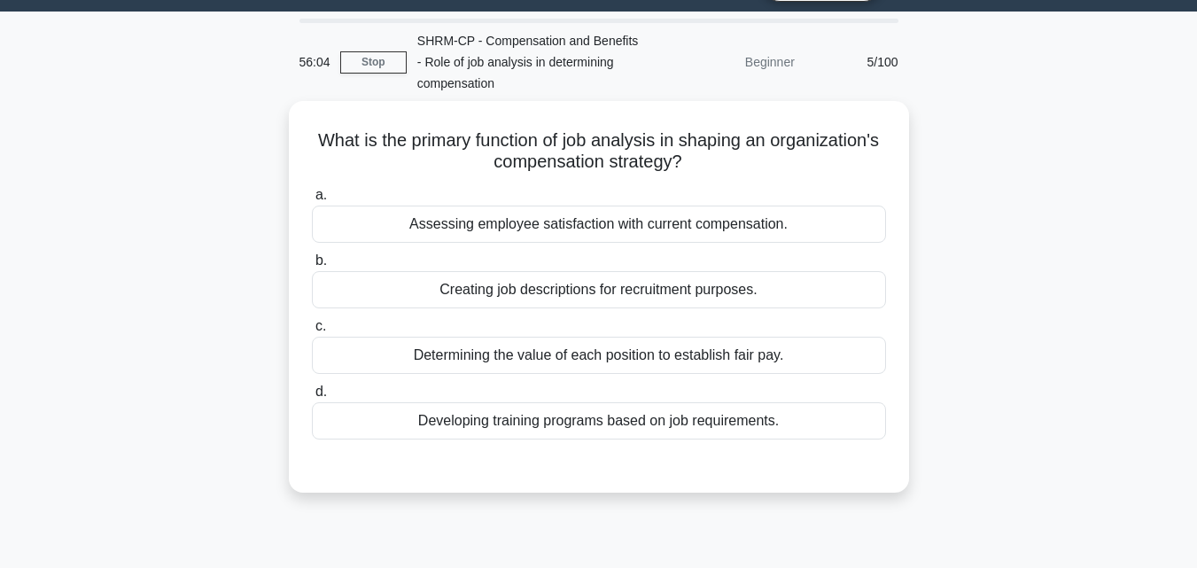
scroll to position [43, 0]
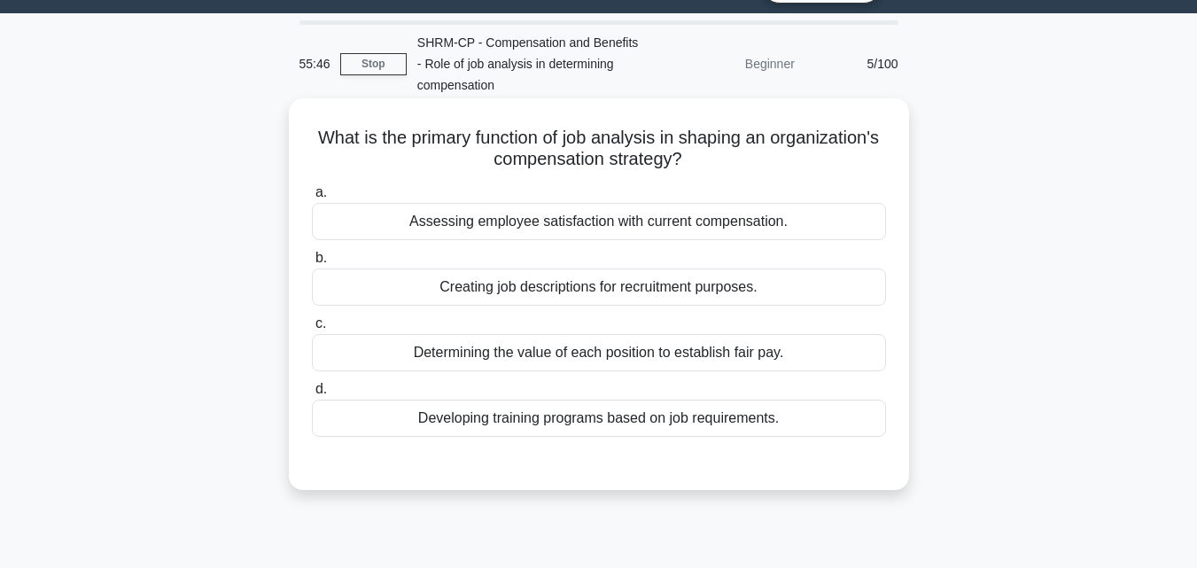
click at [336, 284] on div "Creating job descriptions for recruitment purposes." at bounding box center [599, 286] width 574 height 37
click at [312, 264] on input "b. Creating job descriptions for recruitment purposes." at bounding box center [312, 258] width 0 height 12
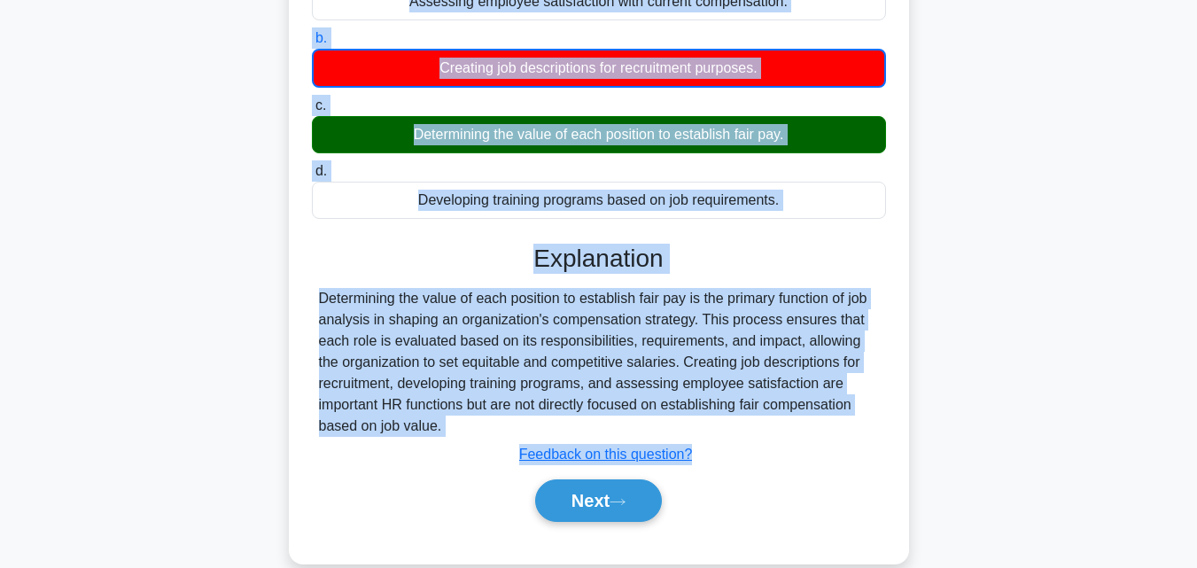
scroll to position [333, 0]
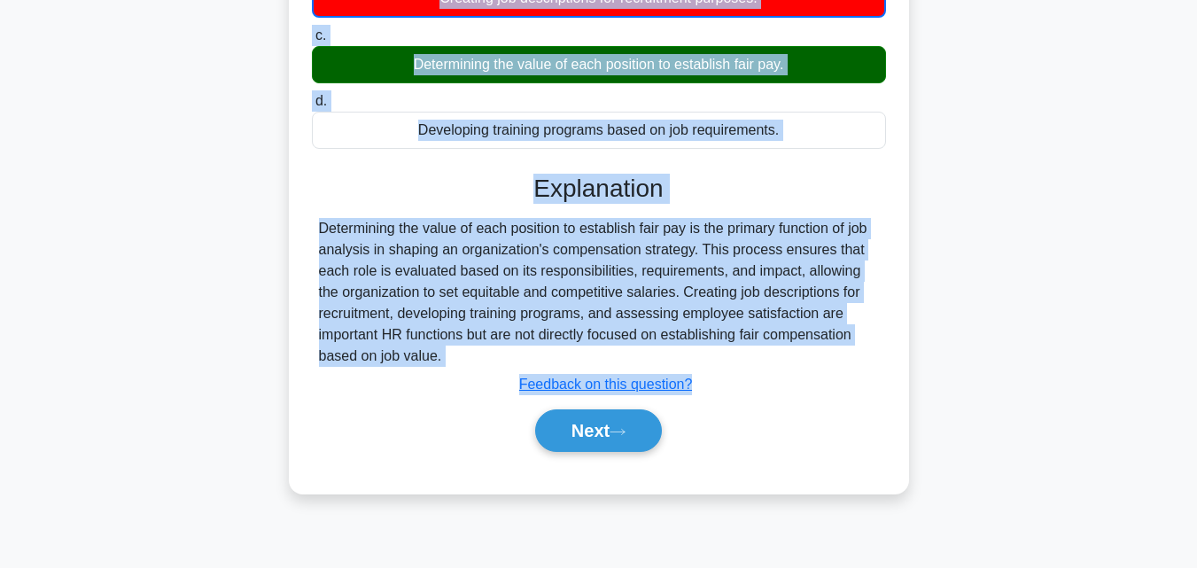
drag, startPoint x: 369, startPoint y: 137, endPoint x: 850, endPoint y: 355, distance: 528.0
click at [850, 355] on div "What is the primary function of job analysis in shaping an organization's compe…" at bounding box center [599, 151] width 606 height 670
copy div "What is the primary function of job analysis in shaping an organization's compe…"
click at [611, 424] on button "Next" at bounding box center [598, 430] width 127 height 43
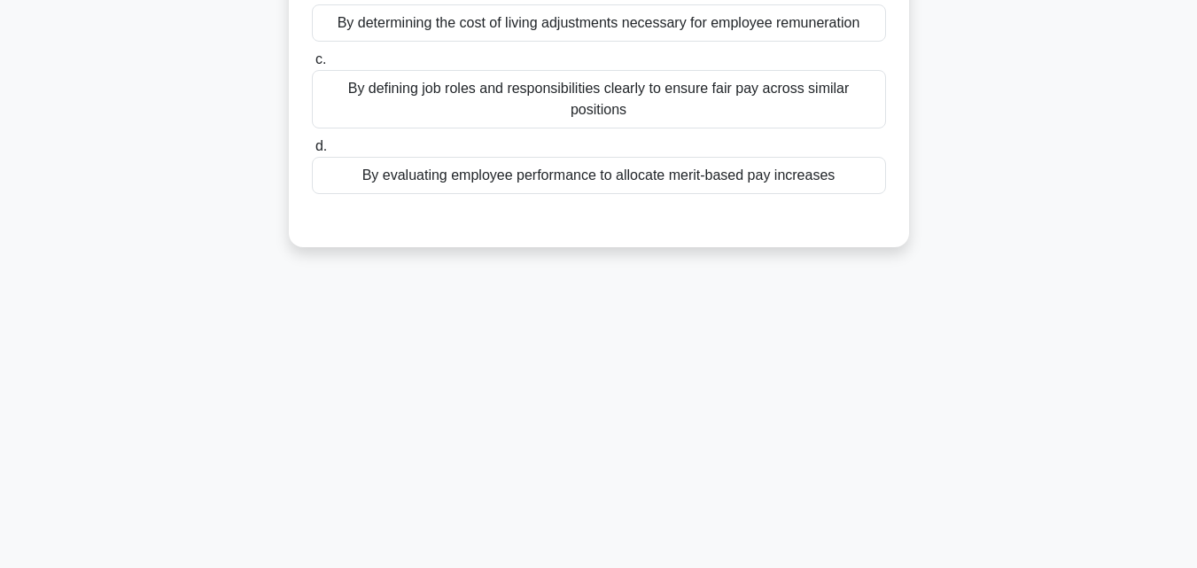
drag, startPoint x: 1192, startPoint y: 358, endPoint x: 1201, endPoint y: 321, distance: 37.4
click at [1196, 321] on html "Go Premium [GEOGRAPHIC_DATA] Profile" at bounding box center [598, 145] width 1197 height 957
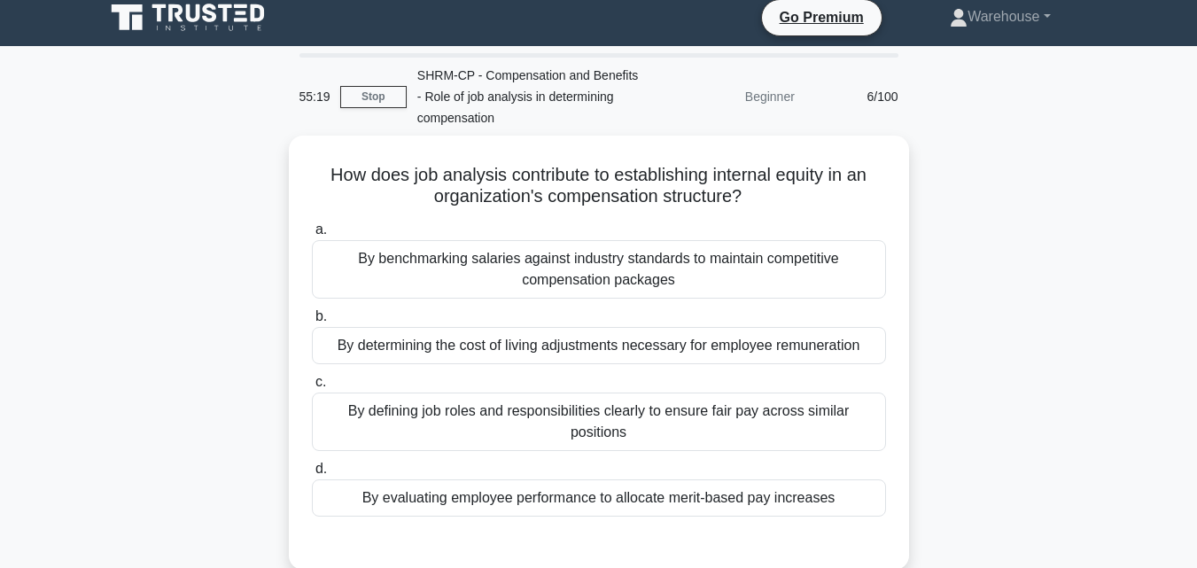
scroll to position [4, 0]
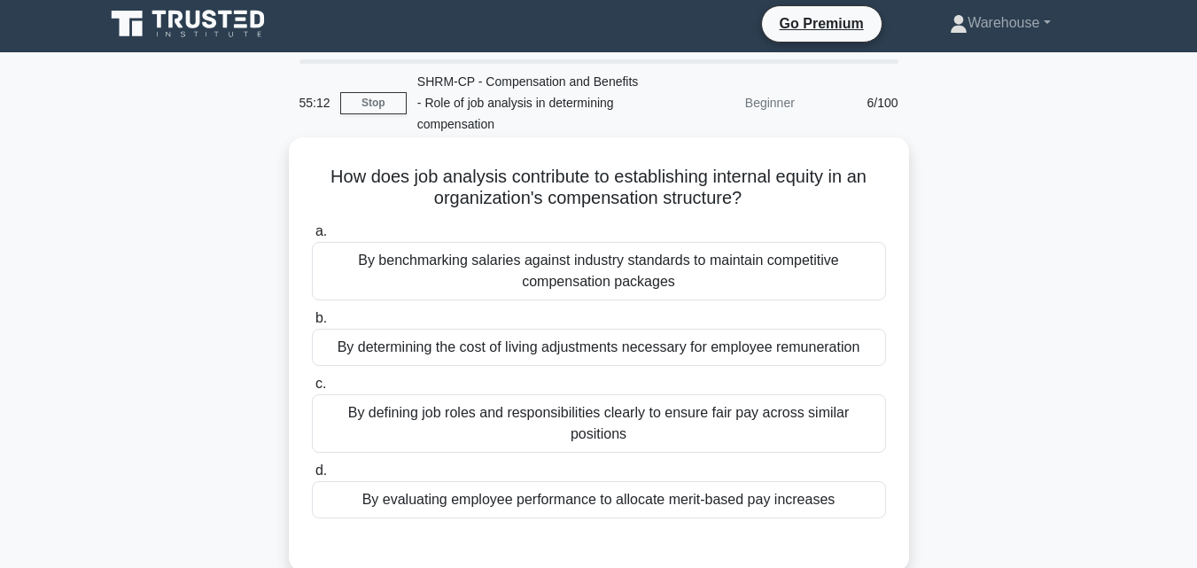
click at [480, 272] on div "By benchmarking salaries against industry standards to maintain competitive com…" at bounding box center [599, 271] width 574 height 58
click at [312, 237] on input "a. By benchmarking salaries against industry standards to maintain competitive …" at bounding box center [312, 232] width 0 height 12
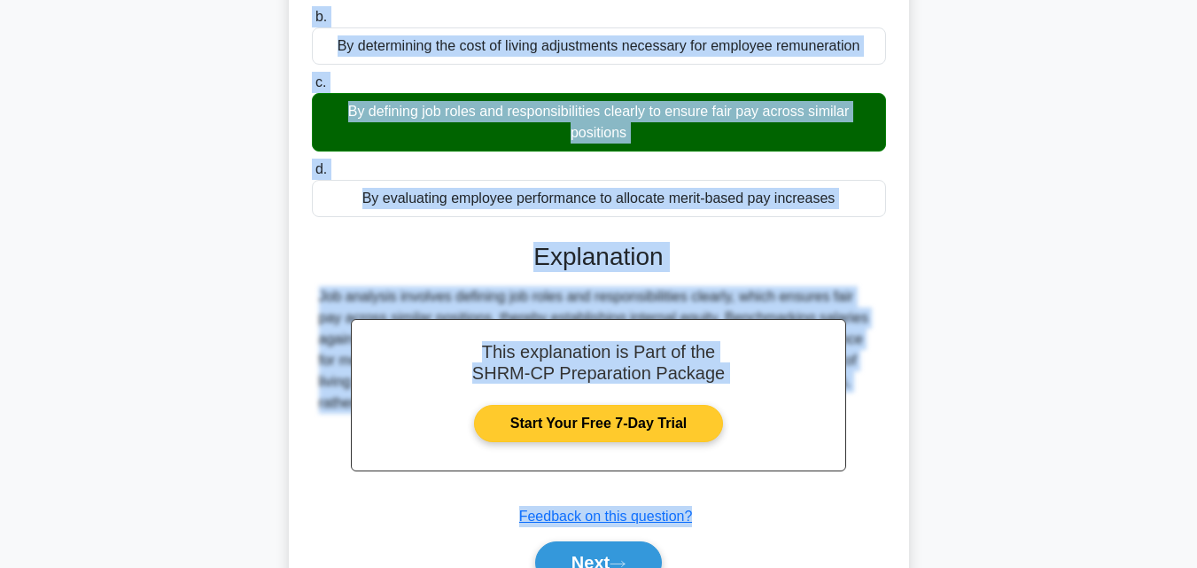
scroll to position [383, 0]
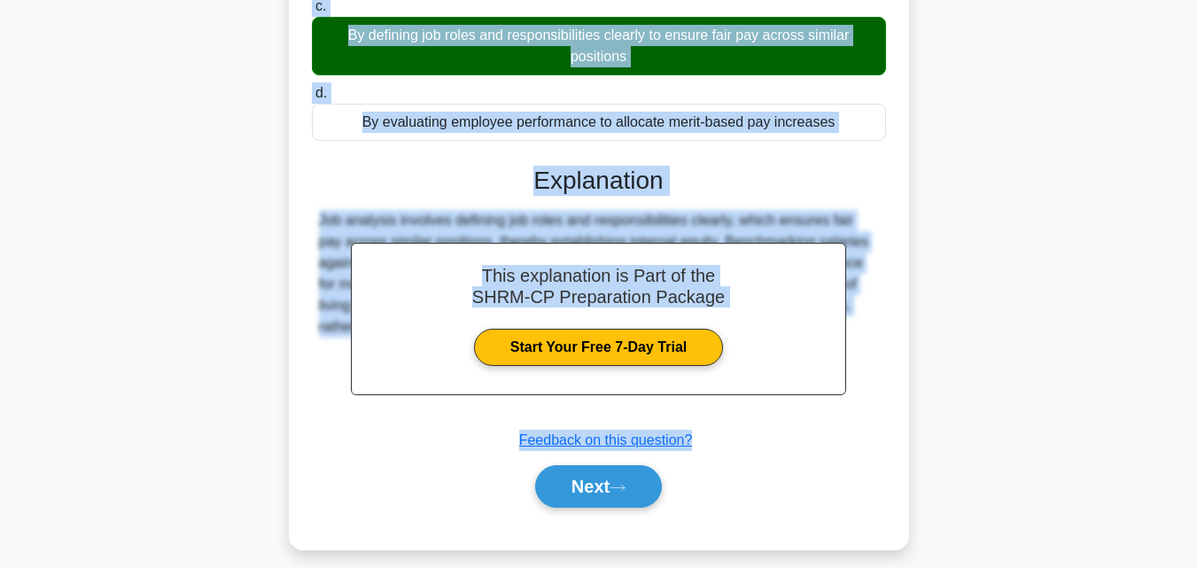
drag, startPoint x: 323, startPoint y: 174, endPoint x: 833, endPoint y: 124, distance: 512.5
click at [833, 124] on div "How does job analysis contribute to establishing internal equity in an organiza…" at bounding box center [599, 153] width 606 height 777
copy div "How does job analysis contribute to establishing internal equity in an organiza…"
click at [608, 482] on button "Next" at bounding box center [598, 486] width 127 height 43
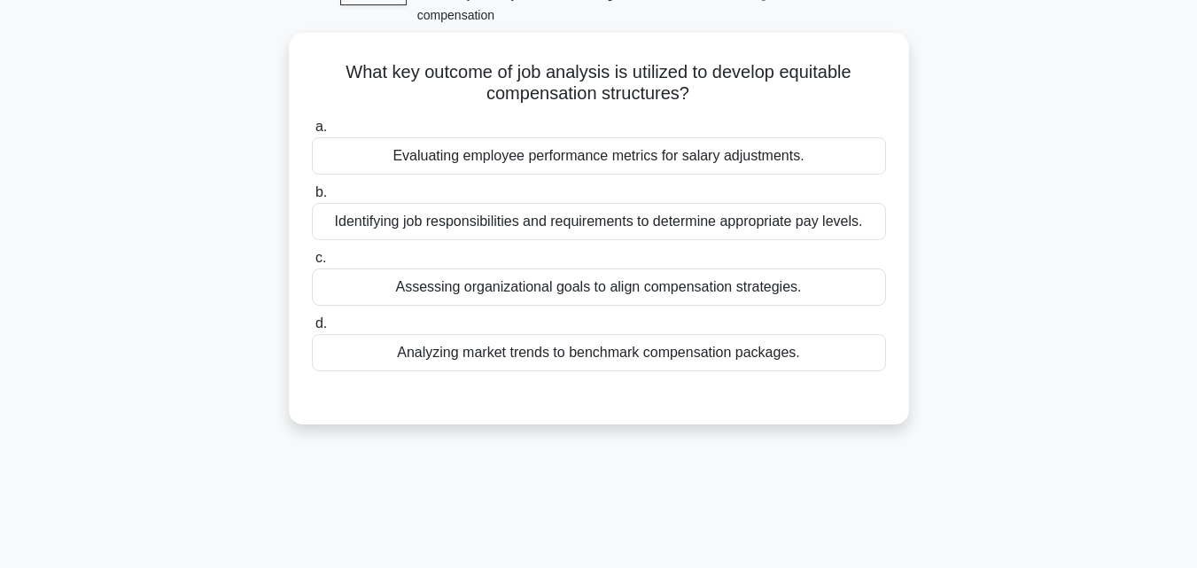
scroll to position [105, 0]
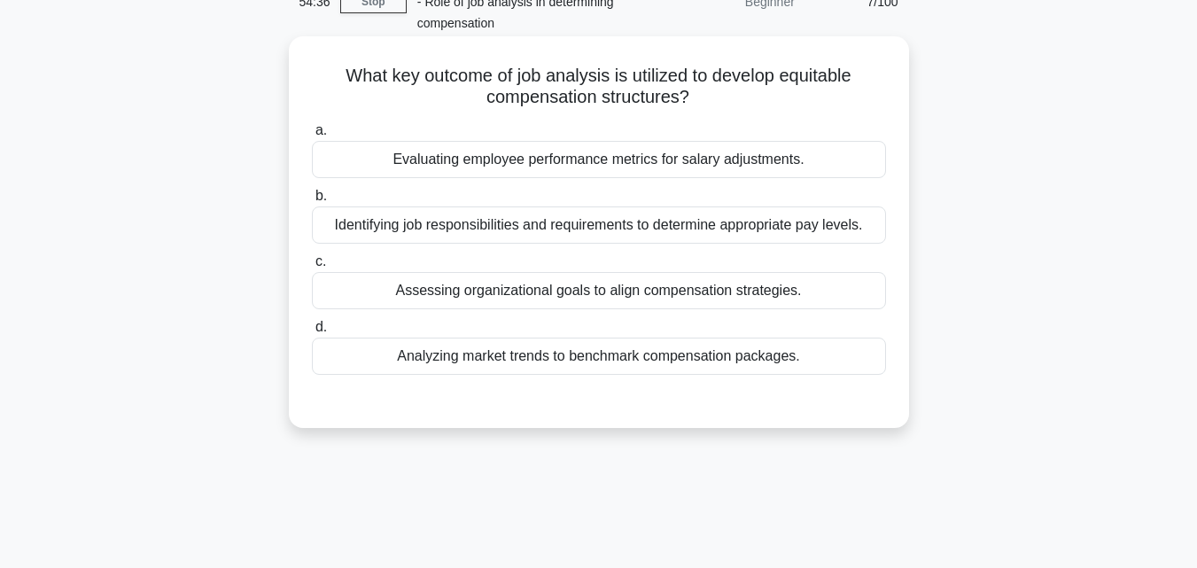
drag, startPoint x: 337, startPoint y: 70, endPoint x: 827, endPoint y: 360, distance: 569.8
click at [827, 360] on div "What key outcome of job analysis is utilized to develop equitable compensation …" at bounding box center [599, 231] width 606 height 377
click at [607, 165] on div "Evaluating employee performance metrics for salary adjustments." at bounding box center [599, 159] width 574 height 37
click at [312, 136] on input "a. Evaluating employee performance metrics for salary adjustments." at bounding box center [312, 131] width 0 height 12
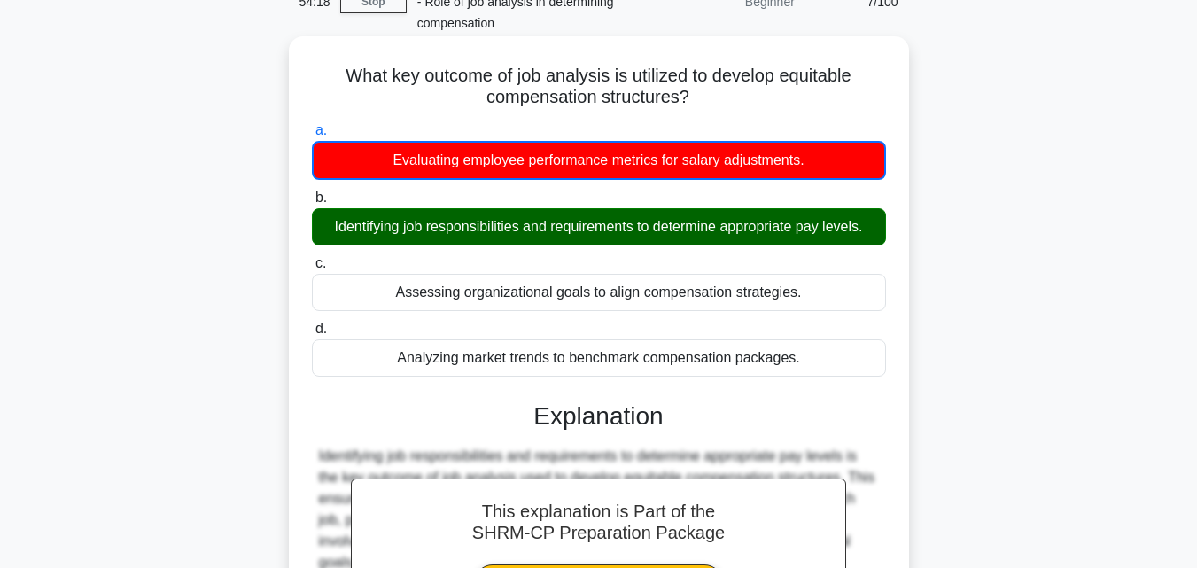
drag, startPoint x: 340, startPoint y: 76, endPoint x: 821, endPoint y: 357, distance: 556.9
click at [821, 357] on div "What key outcome of job analysis is utilized to develop equitable compensation …" at bounding box center [599, 410] width 606 height 734
